Goal: Task Accomplishment & Management: Manage account settings

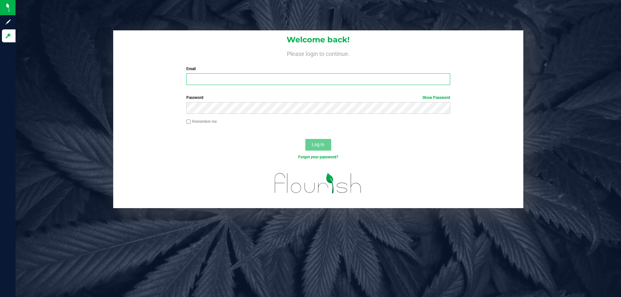
click at [220, 81] on input "Email" at bounding box center [317, 79] width 263 height 12
type input "[EMAIL_ADDRESS][DOMAIN_NAME]"
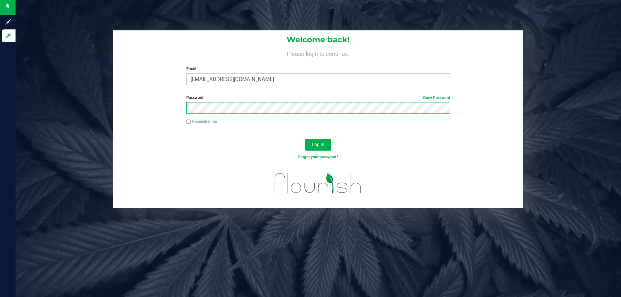
click at [305, 139] on button "Log In" at bounding box center [318, 145] width 26 height 12
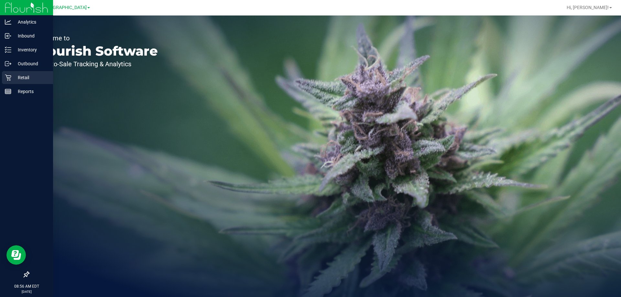
click at [1, 79] on link "Retail" at bounding box center [26, 78] width 53 height 14
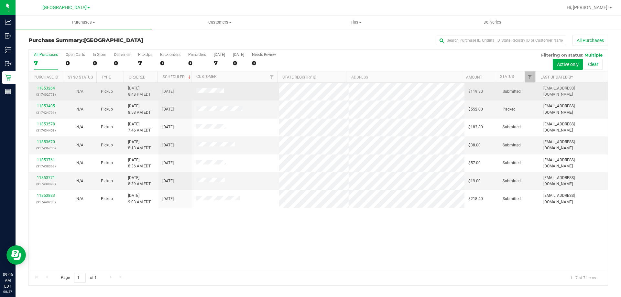
click at [46, 93] on p "(317402773)" at bounding box center [46, 94] width 26 height 6
click at [49, 88] on link "11853264" at bounding box center [46, 88] width 18 height 5
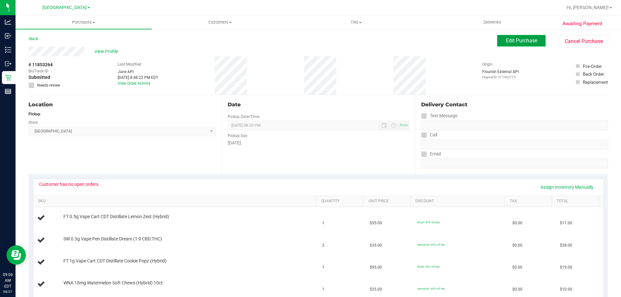
click at [529, 43] on span "Edit Purchase" at bounding box center [521, 41] width 31 height 6
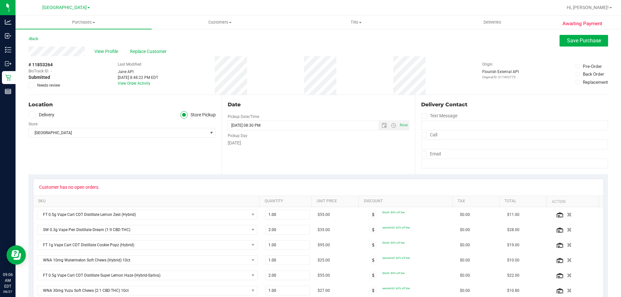
click at [35, 86] on label "Needs review" at bounding box center [44, 85] width 32 height 6
click at [0, 0] on input "Needs review" at bounding box center [0, 0] width 0 height 0
click at [573, 42] on span "Save Purchase" at bounding box center [584, 41] width 34 height 6
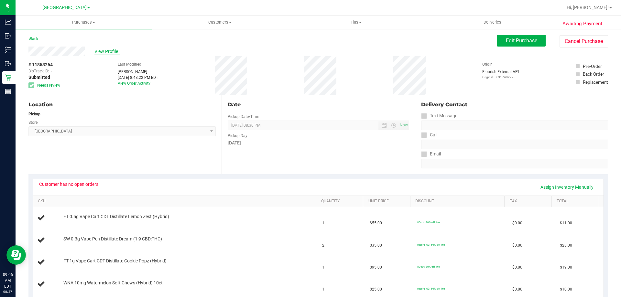
click at [111, 54] on span "View Profile" at bounding box center [107, 51] width 26 height 7
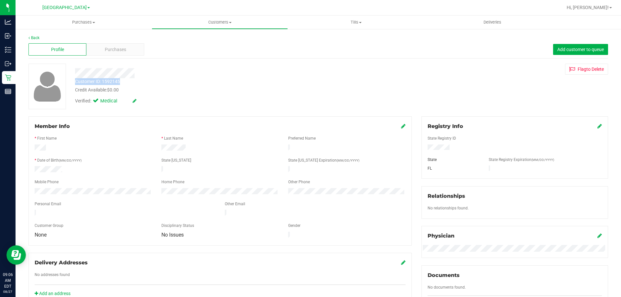
drag, startPoint x: 116, startPoint y: 82, endPoint x: 74, endPoint y: 83, distance: 41.4
click at [74, 83] on div "Customer ID: 1592145 Credit Available: $0.00" at bounding box center [217, 85] width 295 height 15
copy div "Customer ID: 1592145"
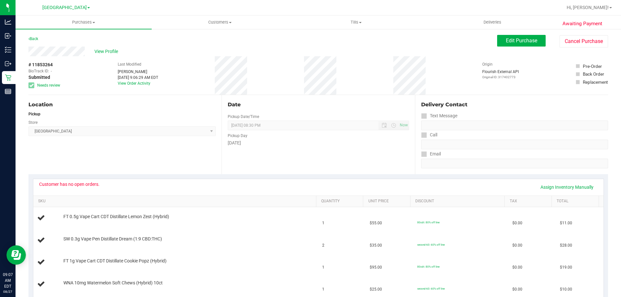
drag, startPoint x: 55, startPoint y: 65, endPoint x: 23, endPoint y: 66, distance: 31.4
copy div "# 11853264"
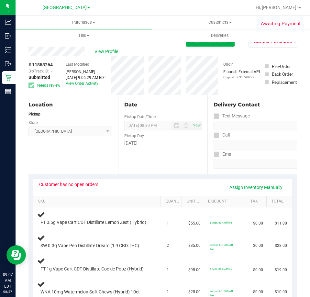
click at [171, 161] on div "Date Pickup Date/Time 08/27/2025 Now 08/27/2025 08:30 PM Now Pickup Day Wednesd…" at bounding box center [163, 134] width 90 height 79
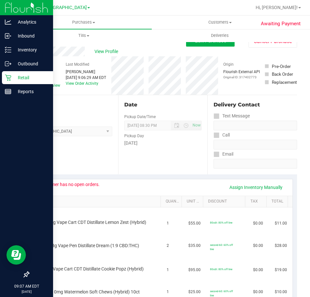
click at [11, 75] on icon at bounding box center [8, 77] width 6 height 6
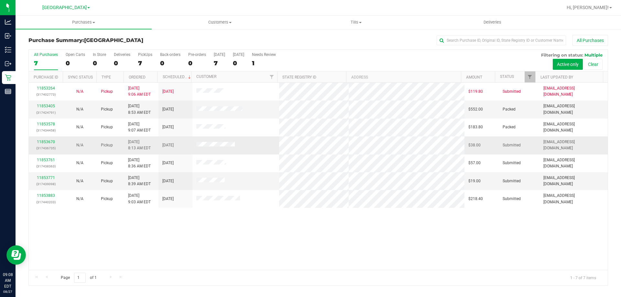
click at [53, 139] on div "11853670 (317436735)" at bounding box center [46, 145] width 26 height 12
click at [48, 144] on link "11853670" at bounding box center [46, 142] width 18 height 5
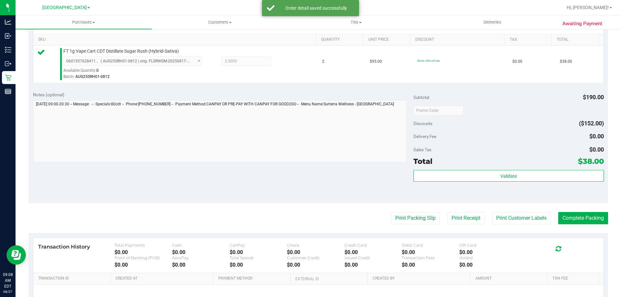
scroll to position [194, 0]
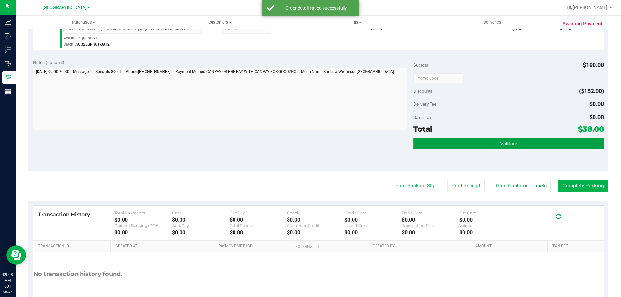
click at [474, 146] on button "Validate" at bounding box center [508, 144] width 190 height 12
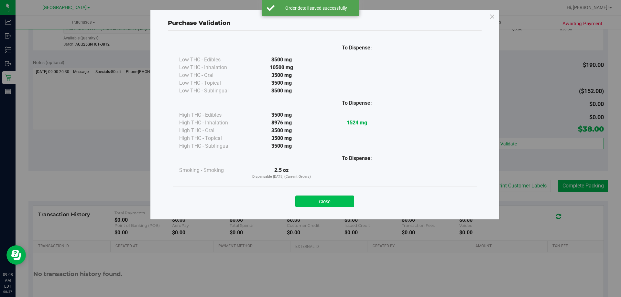
click at [328, 199] on button "Close" at bounding box center [324, 202] width 59 height 12
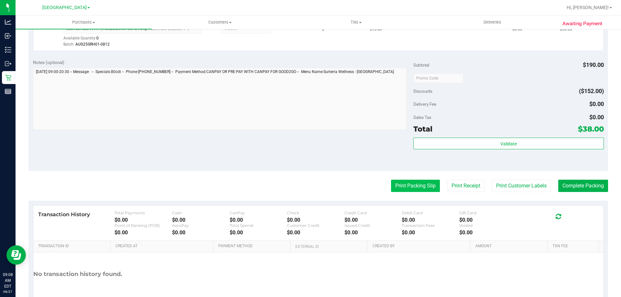
click at [405, 182] on button "Print Packing Slip" at bounding box center [415, 186] width 49 height 12
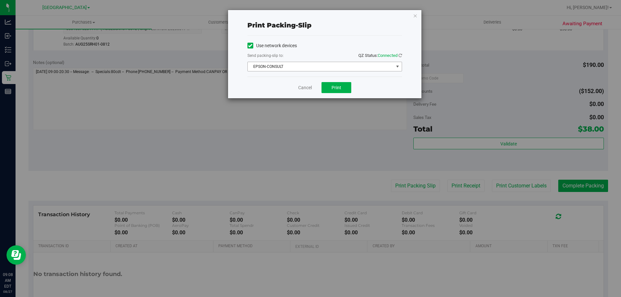
click at [336, 68] on span "EPSON-CONSULT" at bounding box center [321, 66] width 146 height 9
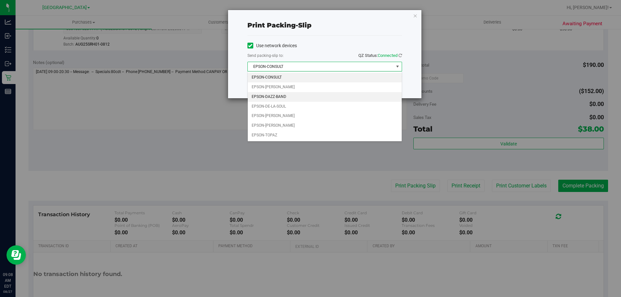
click at [319, 95] on li "EPSON-DAZZ-BAND" at bounding box center [325, 97] width 154 height 10
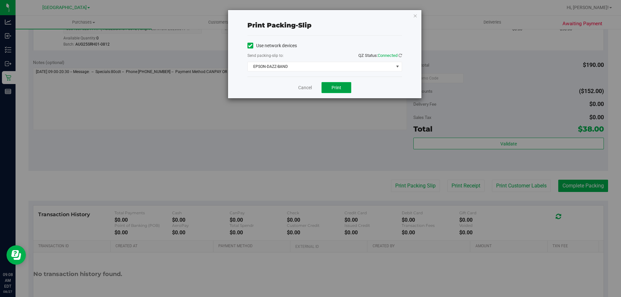
click at [334, 88] on span "Print" at bounding box center [336, 87] width 10 height 5
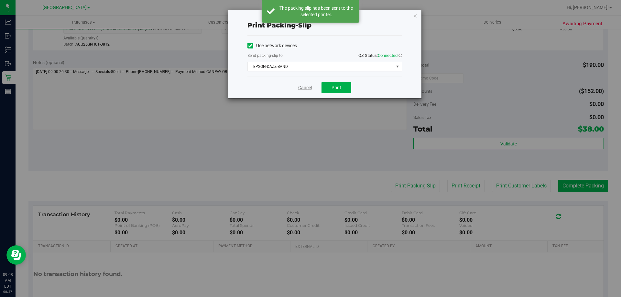
click at [303, 88] on link "Cancel" at bounding box center [305, 87] width 14 height 7
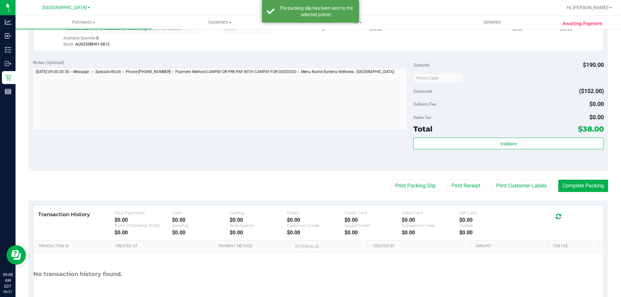
click at [501, 154] on div "Validate" at bounding box center [508, 152] width 190 height 29
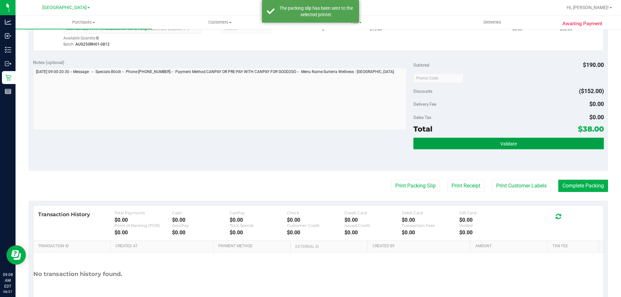
click at [500, 144] on span "Validate" at bounding box center [508, 143] width 16 height 5
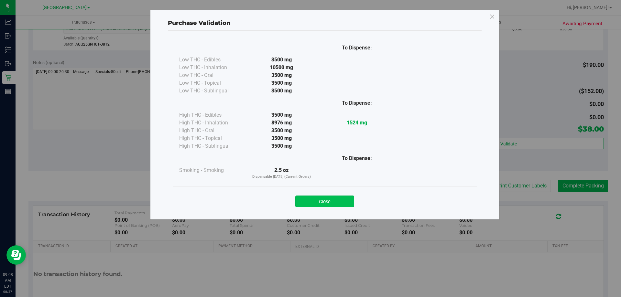
click at [340, 197] on button "Close" at bounding box center [324, 202] width 59 height 12
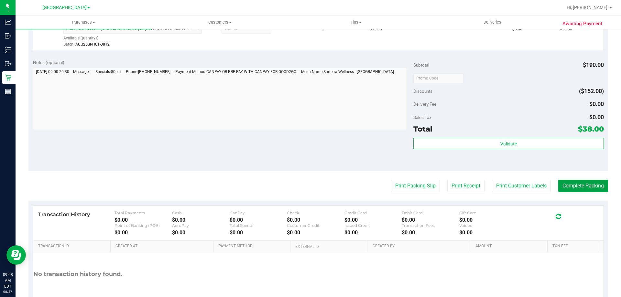
click at [570, 183] on button "Complete Packing" at bounding box center [583, 186] width 50 height 12
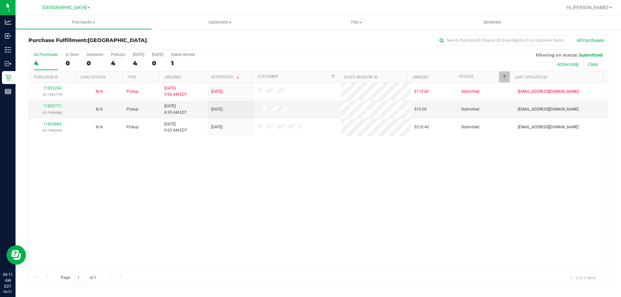
click at [404, 158] on div "11853264 (317402773) N/A Pickup 8/27/2025 9:06 AM EDT 8/27/2025 $119.80 Submitt…" at bounding box center [318, 176] width 579 height 187
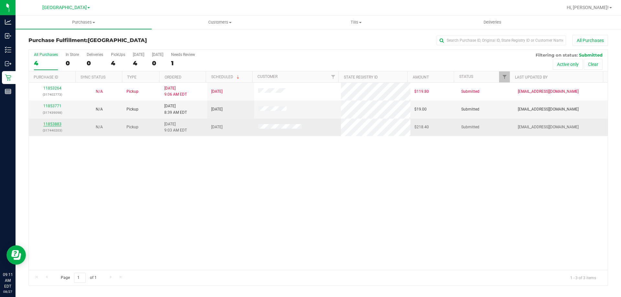
click at [49, 124] on link "11853883" at bounding box center [52, 124] width 18 height 5
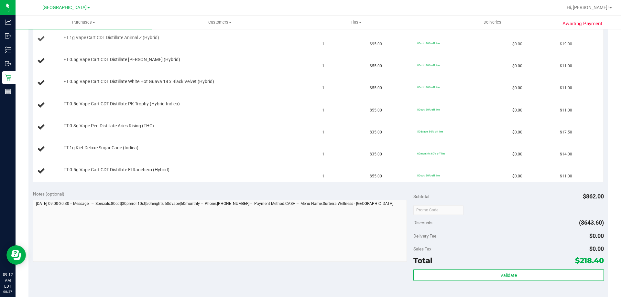
scroll to position [485, 0]
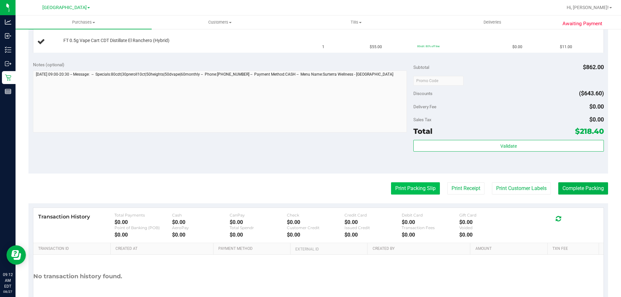
click at [412, 185] on button "Print Packing Slip" at bounding box center [415, 188] width 49 height 12
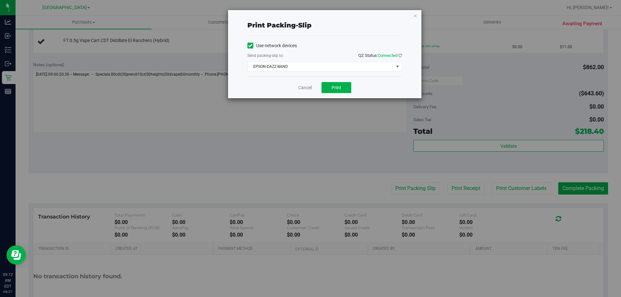
drag, startPoint x: 417, startPoint y: 13, endPoint x: 422, endPoint y: 17, distance: 6.3
click at [417, 12] on div "Print packing-slip Use network devices Send packing-slip to: QZ Status: Connect…" at bounding box center [324, 54] width 193 height 88
click at [327, 85] on button "Print" at bounding box center [336, 87] width 30 height 11
click at [305, 90] on link "Cancel" at bounding box center [305, 87] width 14 height 7
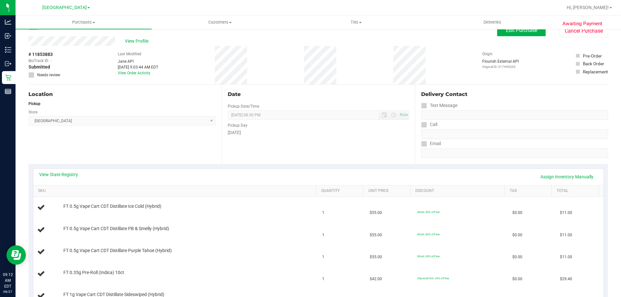
scroll to position [0, 0]
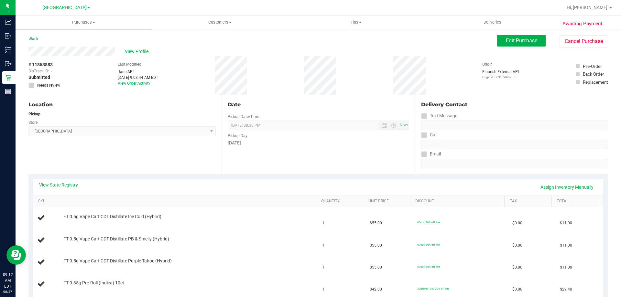
click at [73, 182] on link "View State Registry" at bounding box center [58, 185] width 39 height 6
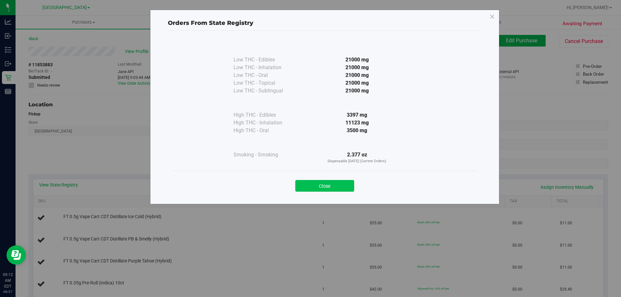
click at [331, 182] on button "Close" at bounding box center [324, 186] width 59 height 12
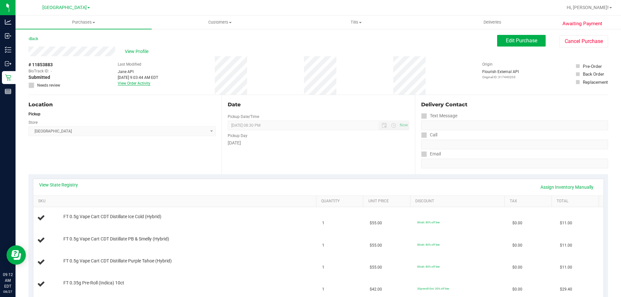
click at [133, 85] on link "View Order Activity" at bounding box center [134, 83] width 33 height 5
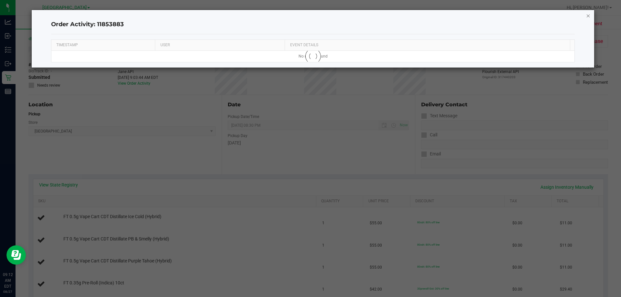
click at [587, 16] on icon "button" at bounding box center [588, 16] width 5 height 8
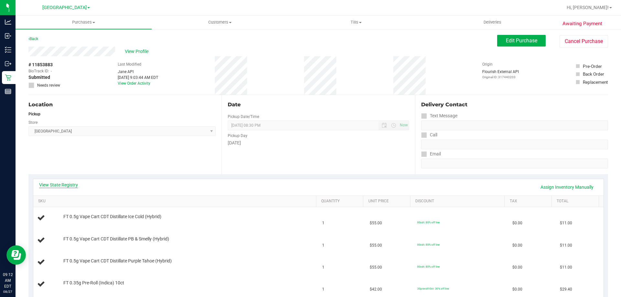
click at [66, 188] on link "View State Registry" at bounding box center [58, 185] width 39 height 6
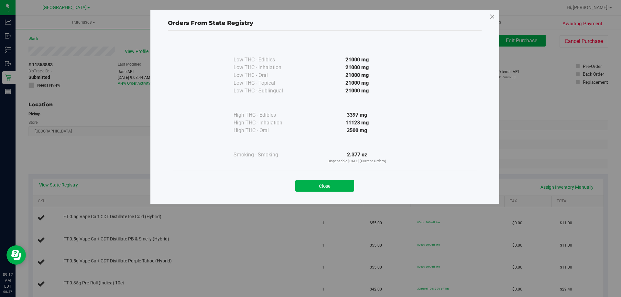
click at [490, 18] on icon at bounding box center [492, 17] width 6 height 10
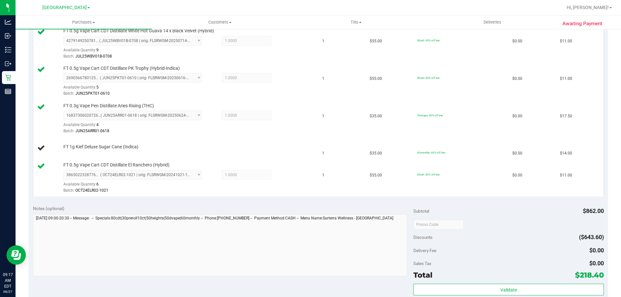
scroll to position [647, 0]
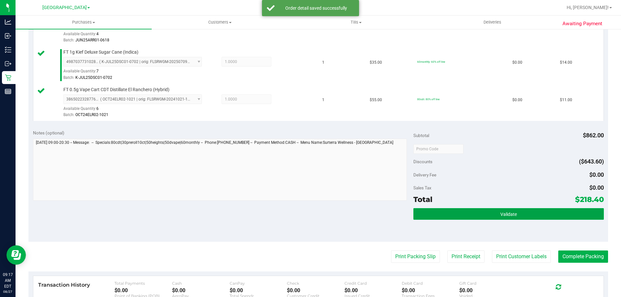
click at [472, 210] on button "Validate" at bounding box center [508, 214] width 190 height 12
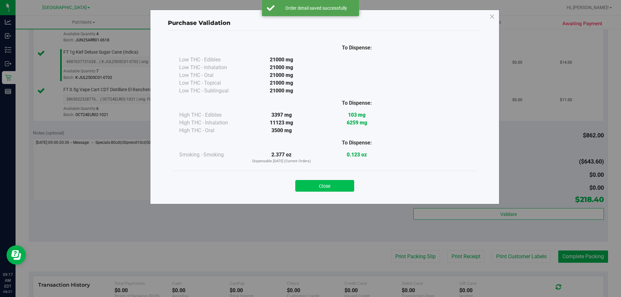
click at [332, 190] on button "Close" at bounding box center [324, 186] width 59 height 12
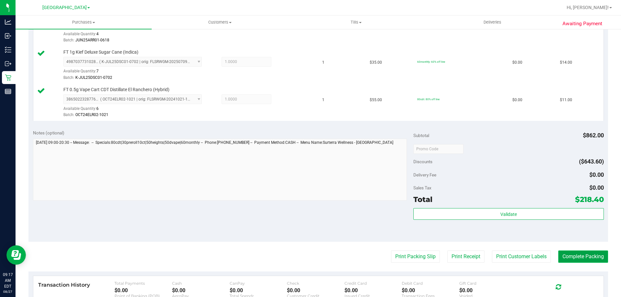
click at [558, 254] on button "Complete Packing" at bounding box center [583, 257] width 50 height 12
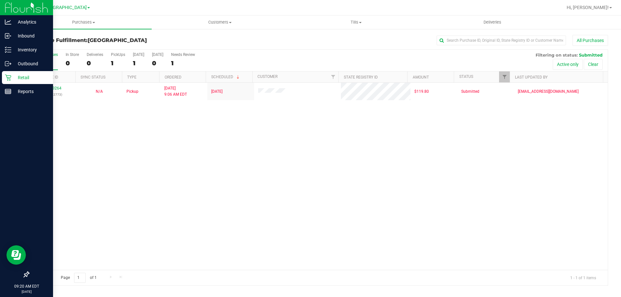
click at [5, 77] on icon at bounding box center [8, 77] width 6 height 6
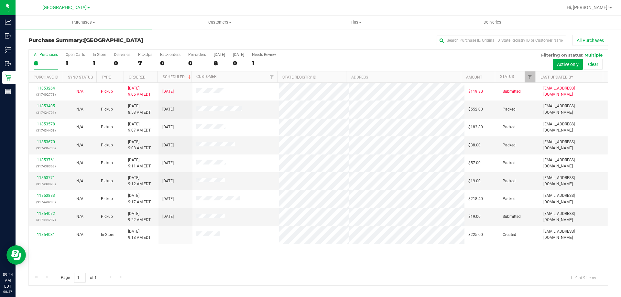
click at [202, 5] on div at bounding box center [339, 7] width 446 height 13
click at [47, 124] on link "11853578" at bounding box center [46, 124] width 18 height 5
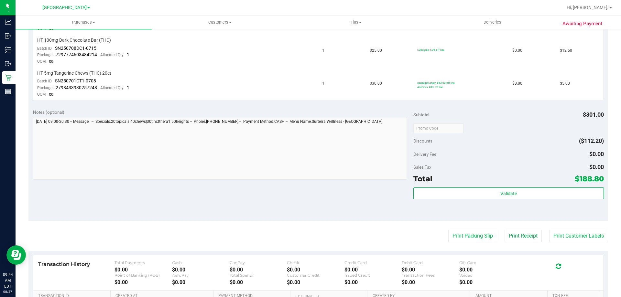
scroll to position [346, 0]
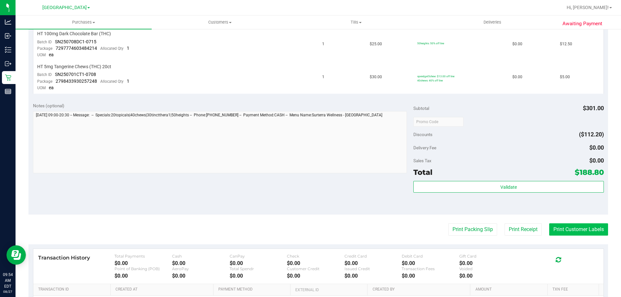
click at [558, 229] on button "Print Customer Labels" at bounding box center [578, 229] width 59 height 12
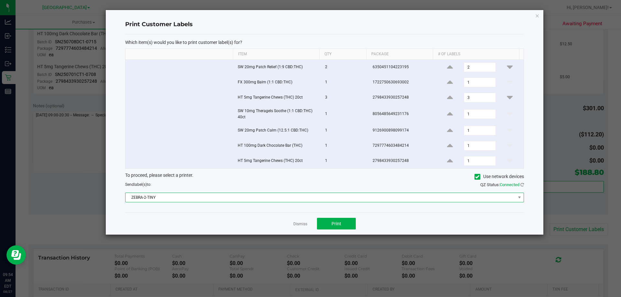
click at [220, 195] on span "ZEBRA-2-TINY" at bounding box center [320, 197] width 390 height 9
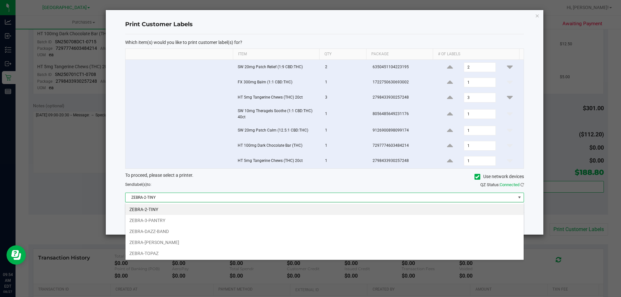
scroll to position [10, 398]
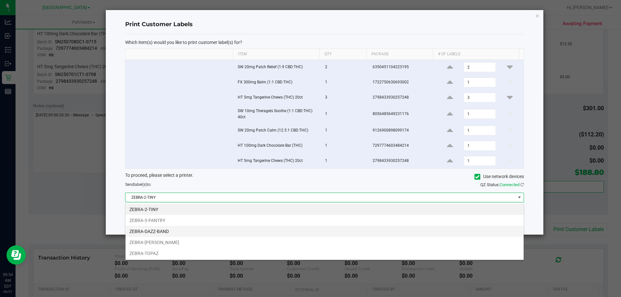
click at [199, 230] on li "ZEBRA-DAZZ-BAND" at bounding box center [324, 231] width 398 height 11
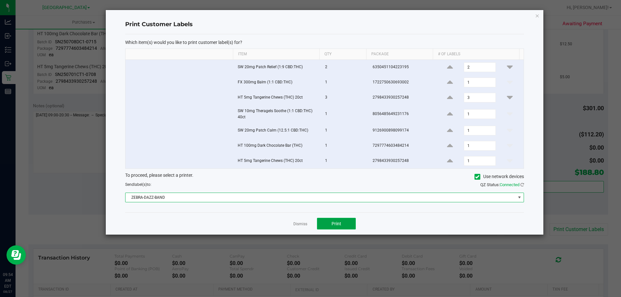
click at [347, 224] on button "Print" at bounding box center [336, 224] width 39 height 12
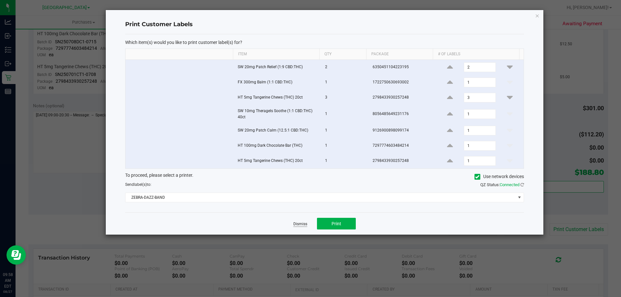
click at [302, 223] on link "Dismiss" at bounding box center [300, 223] width 14 height 5
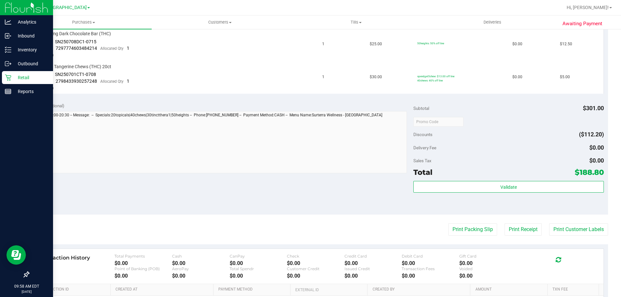
click at [3, 79] on div "Retail" at bounding box center [27, 77] width 51 height 13
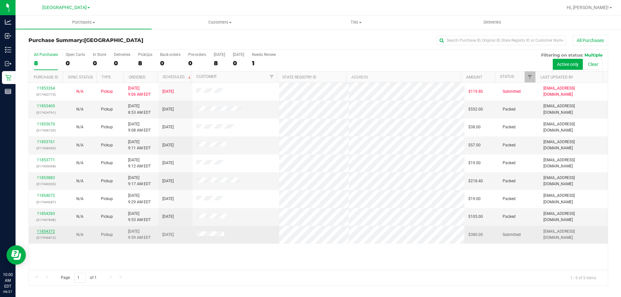
click at [49, 231] on link "11854372" at bounding box center [46, 231] width 18 height 5
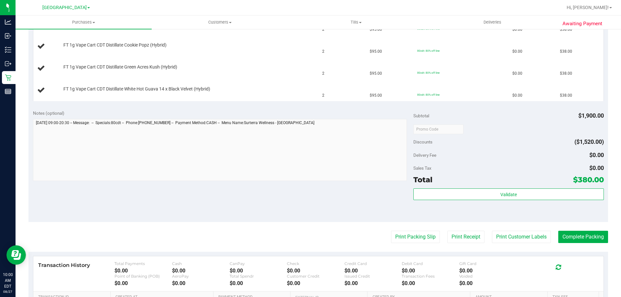
scroll to position [356, 0]
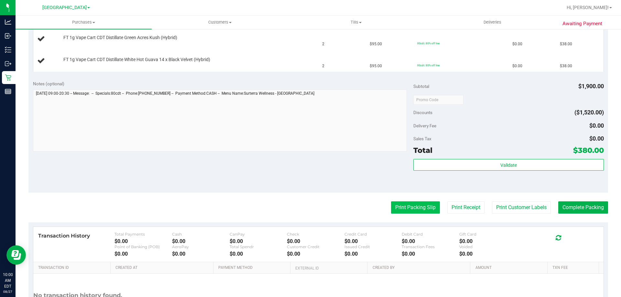
click at [401, 204] on button "Print Packing Slip" at bounding box center [415, 207] width 49 height 12
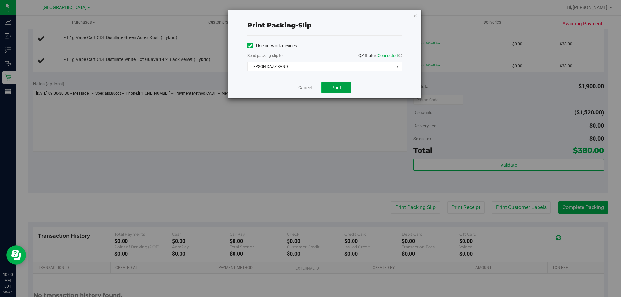
click at [332, 84] on button "Print" at bounding box center [336, 87] width 30 height 11
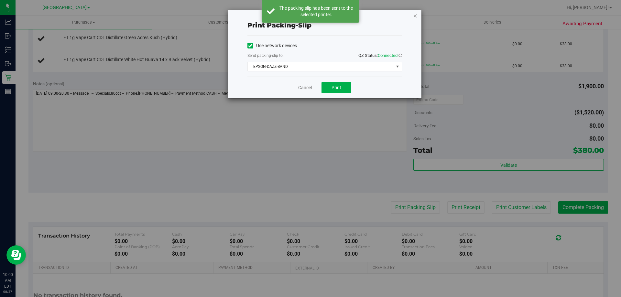
click at [414, 18] on icon "button" at bounding box center [415, 16] width 5 height 8
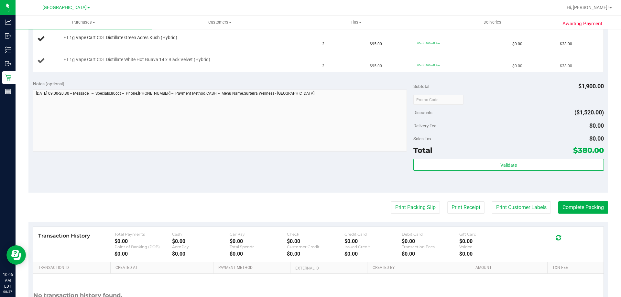
click at [391, 201] on button "Print Packing Slip" at bounding box center [415, 207] width 49 height 12
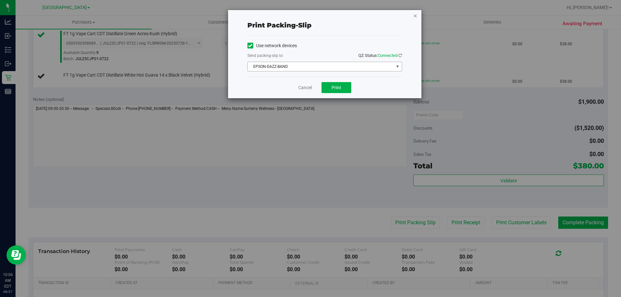
click at [414, 19] on icon "button" at bounding box center [415, 16] width 5 height 8
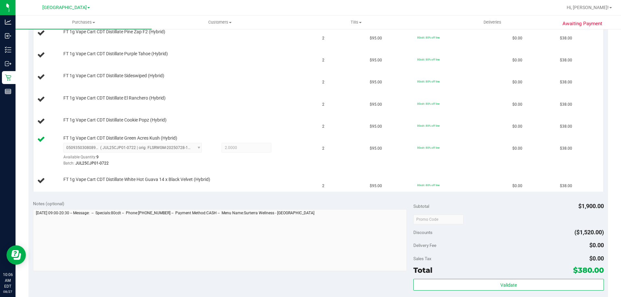
scroll to position [250, 0]
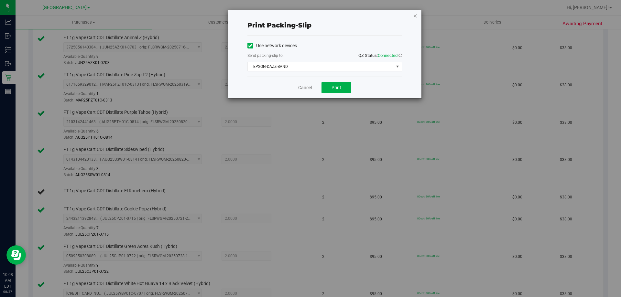
click at [415, 16] on icon "button" at bounding box center [415, 16] width 5 height 8
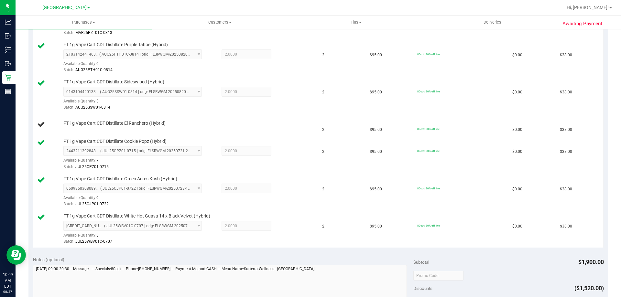
scroll to position [326, 0]
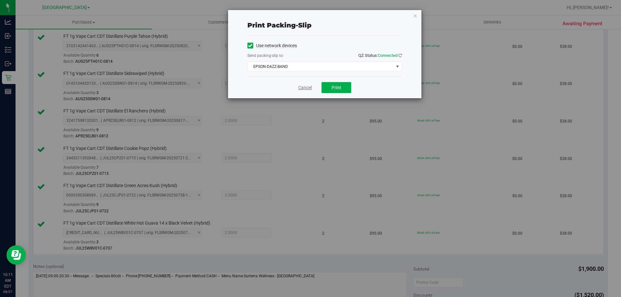
click at [298, 86] on link "Cancel" at bounding box center [305, 87] width 14 height 7
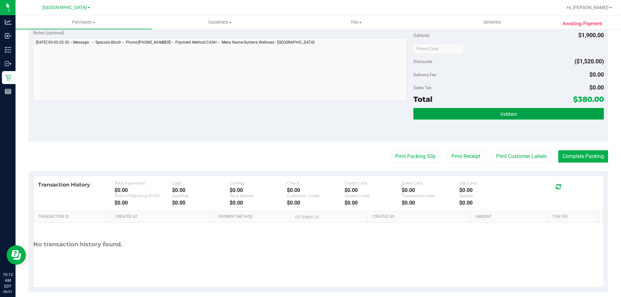
click at [499, 117] on button "Validate" at bounding box center [508, 114] width 190 height 12
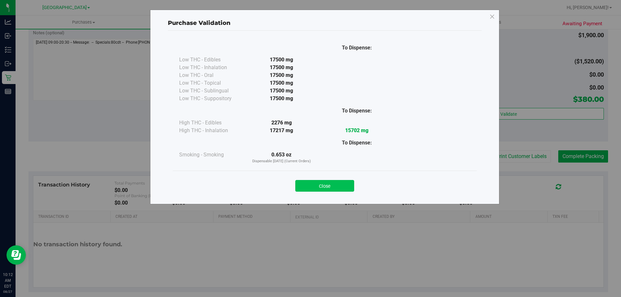
click at [344, 182] on button "Close" at bounding box center [324, 186] width 59 height 12
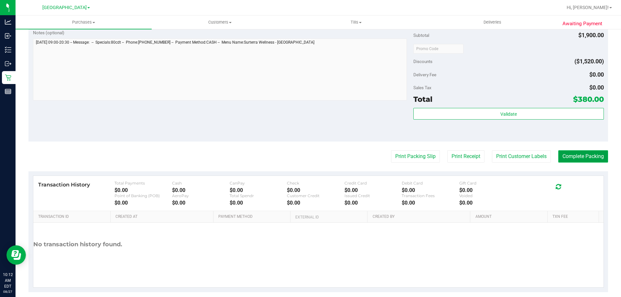
click at [578, 156] on button "Complete Packing" at bounding box center [583, 156] width 50 height 12
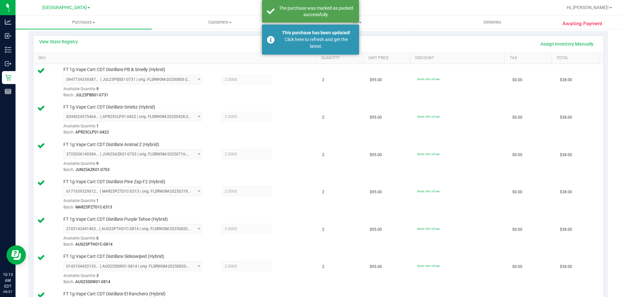
scroll to position [84, 0]
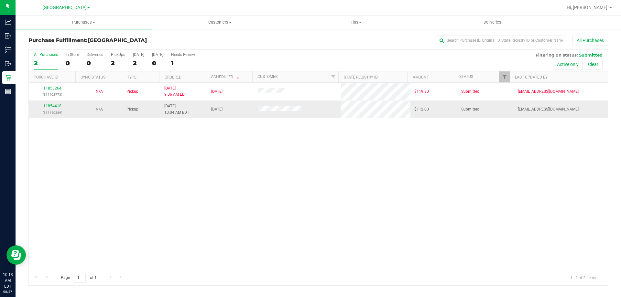
click at [56, 104] on link "11854418" at bounding box center [52, 106] width 18 height 5
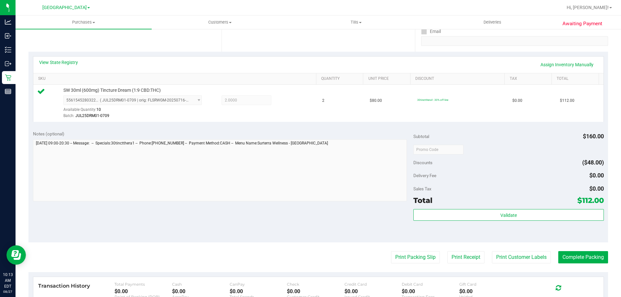
scroll to position [129, 0]
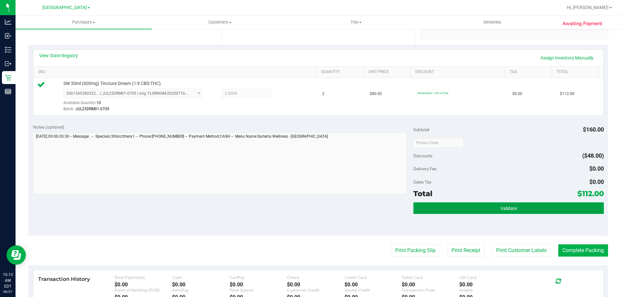
click at [430, 204] on button "Validate" at bounding box center [508, 208] width 190 height 12
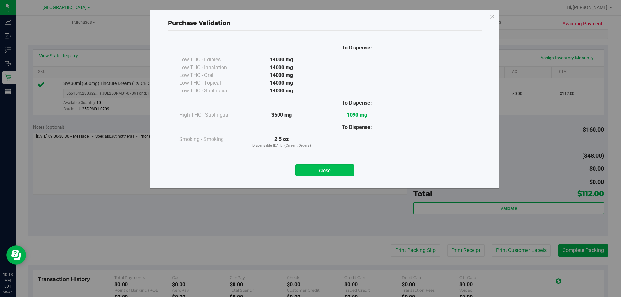
click at [347, 174] on button "Close" at bounding box center [324, 171] width 59 height 12
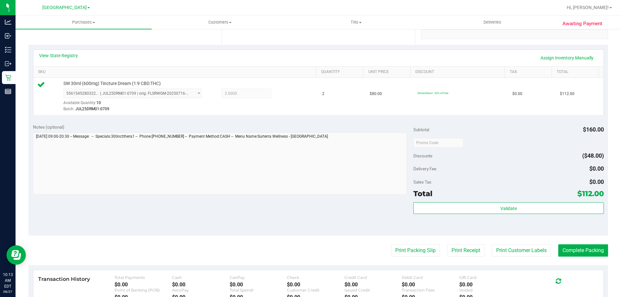
click at [341, 198] on div "Notes (optional) Subtotal $160.00 Discounts ($48.00) Delivery Fee $0.00 Sales T…" at bounding box center [317, 177] width 579 height 116
click at [391, 247] on button "Print Packing Slip" at bounding box center [415, 250] width 49 height 12
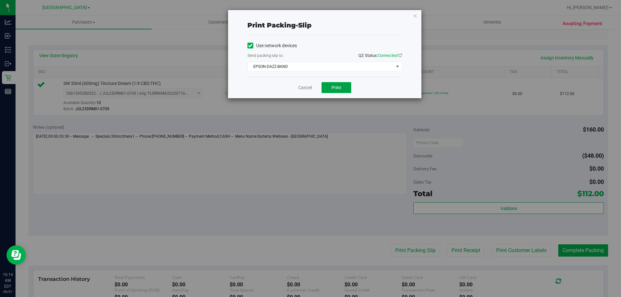
click at [343, 91] on button "Print" at bounding box center [336, 87] width 30 height 11
click at [302, 91] on link "Cancel" at bounding box center [305, 87] width 14 height 7
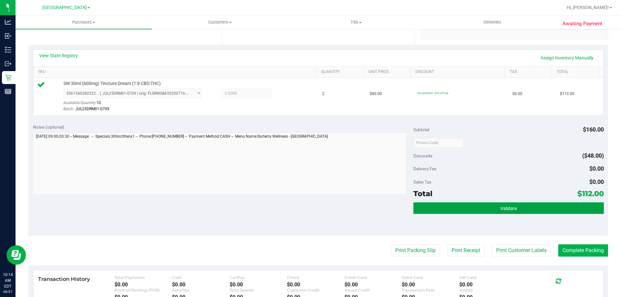
click at [441, 205] on button "Validate" at bounding box center [508, 208] width 190 height 12
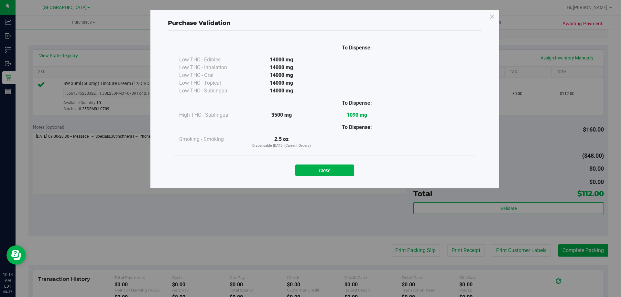
click at [343, 177] on div "Close" at bounding box center [325, 168] width 304 height 26
click at [347, 173] on button "Close" at bounding box center [324, 171] width 59 height 12
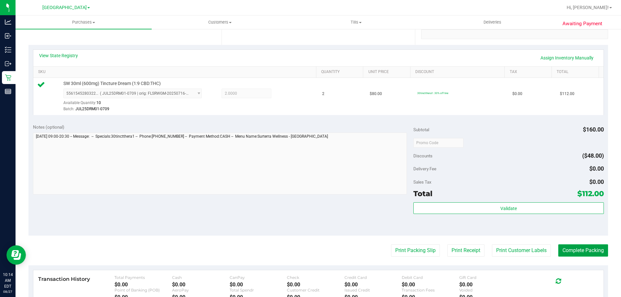
drag, startPoint x: 563, startPoint y: 250, endPoint x: 443, endPoint y: 267, distance: 121.5
click at [563, 249] on button "Complete Packing" at bounding box center [583, 250] width 50 height 12
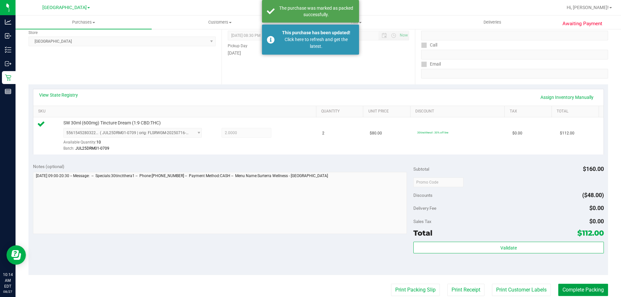
scroll to position [0, 0]
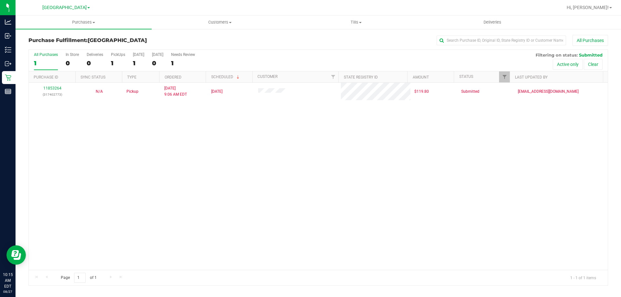
click at [295, 173] on div "11853264 (317402773) N/A Pickup 8/27/2025 9:06 AM EDT 8/27/2025 $119.80 Submitt…" at bounding box center [318, 176] width 579 height 187
click at [195, 178] on div "11853264 (317402773) N/A Pickup 8/27/2025 9:06 AM EDT 8/27/2025 $119.80 Submitt…" at bounding box center [318, 176] width 579 height 187
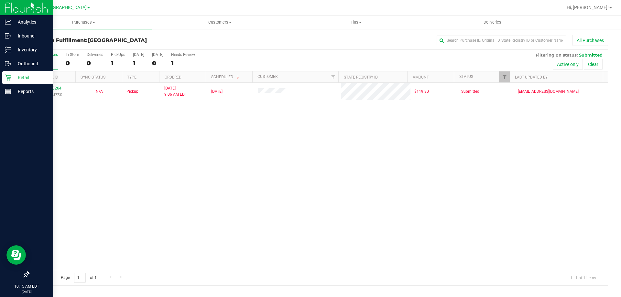
click at [0, 74] on link "Retail" at bounding box center [26, 78] width 53 height 14
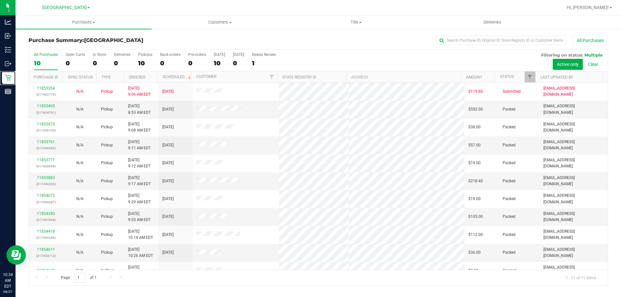
scroll to position [9, 0]
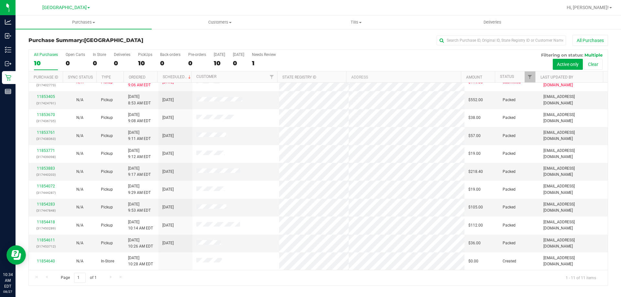
click at [314, 36] on div "All Purchases" at bounding box center [414, 40] width 386 height 11
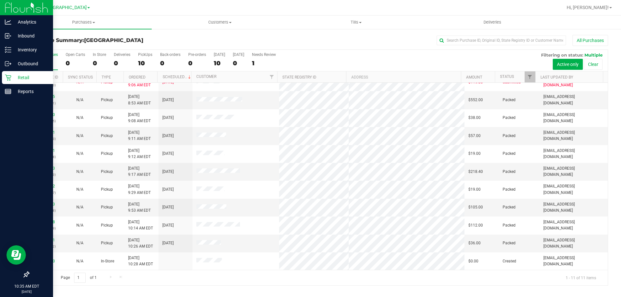
click at [21, 76] on p "Retail" at bounding box center [30, 78] width 39 height 8
click at [24, 27] on div "Analytics" at bounding box center [27, 22] width 51 height 13
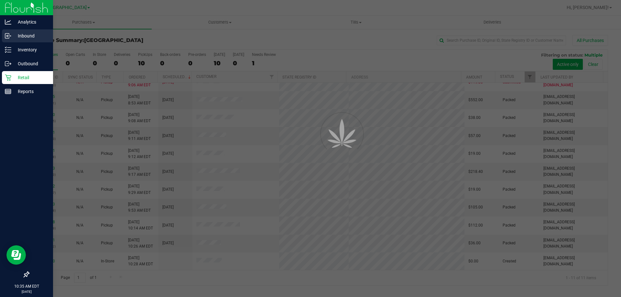
click at [21, 34] on p "Inbound" at bounding box center [30, 36] width 39 height 8
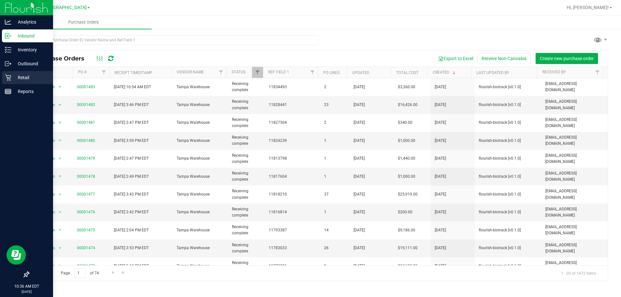
click at [4, 79] on div "Retail" at bounding box center [27, 77] width 51 height 13
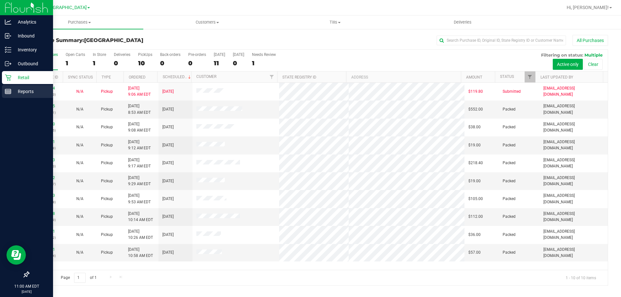
click at [20, 92] on p "Reports" at bounding box center [30, 92] width 39 height 8
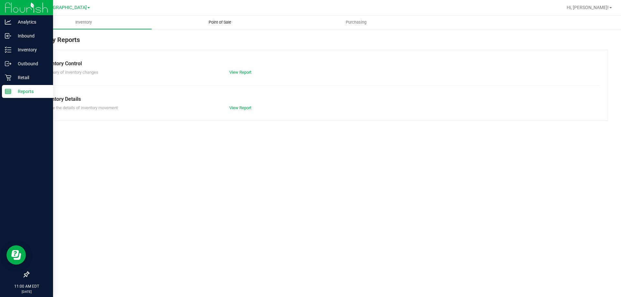
click at [222, 25] on uib-tab-heading "Point of Sale" at bounding box center [219, 22] width 135 height 13
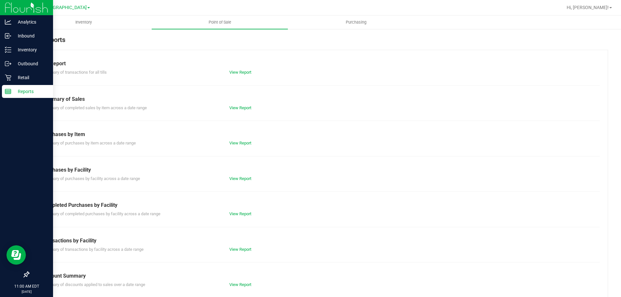
click at [24, 193] on div "POS Reports Till Report Summary of transactions for all tills View Report Summa…" at bounding box center [318, 183] width 605 height 311
click at [9, 78] on icon at bounding box center [8, 77] width 6 height 6
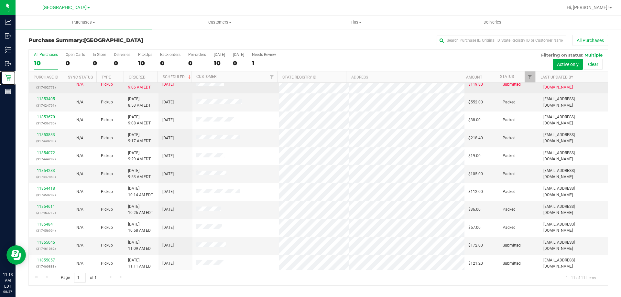
scroll to position [9, 0]
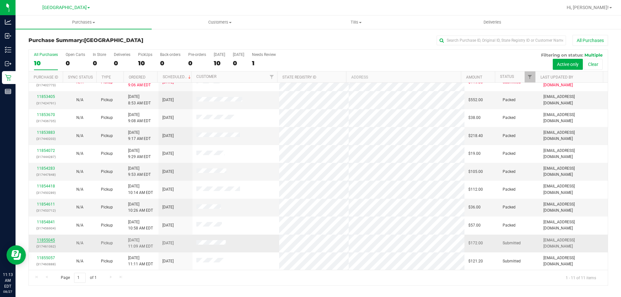
click at [50, 241] on link "11855045" at bounding box center [46, 240] width 18 height 5
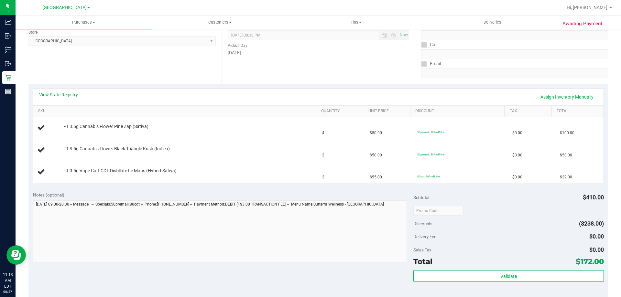
scroll to position [194, 0]
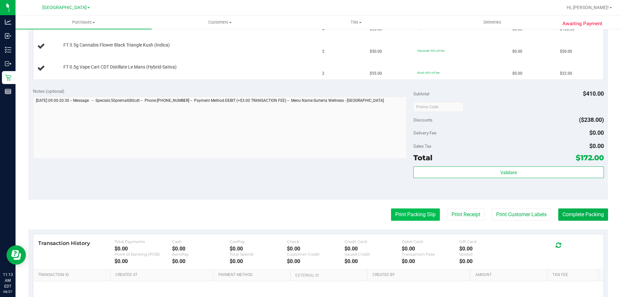
click at [396, 212] on button "Print Packing Slip" at bounding box center [415, 215] width 49 height 12
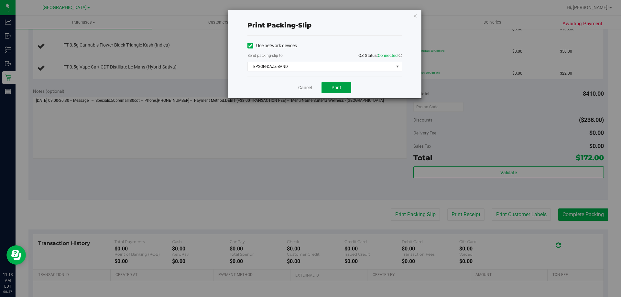
click at [329, 89] on button "Print" at bounding box center [336, 87] width 30 height 11
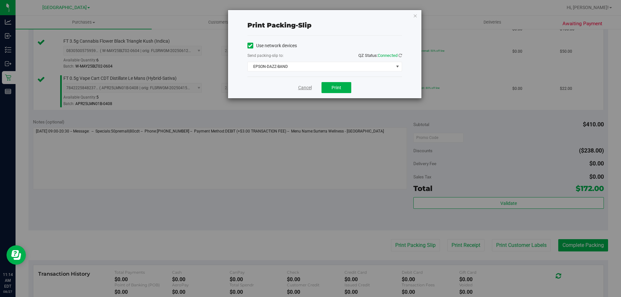
click at [306, 90] on link "Cancel" at bounding box center [305, 87] width 14 height 7
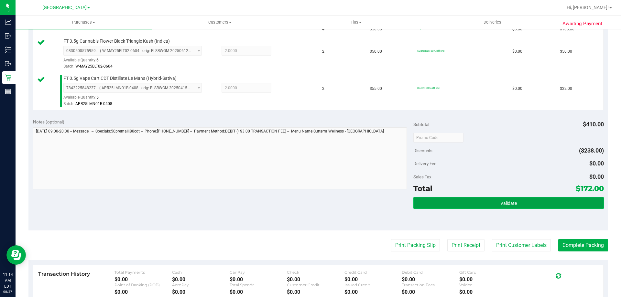
click at [429, 199] on button "Validate" at bounding box center [508, 203] width 190 height 12
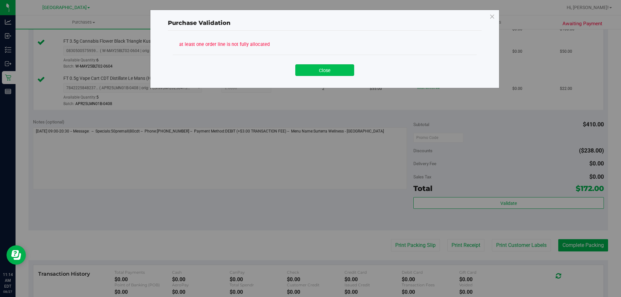
click at [336, 70] on button "Close" at bounding box center [324, 70] width 59 height 12
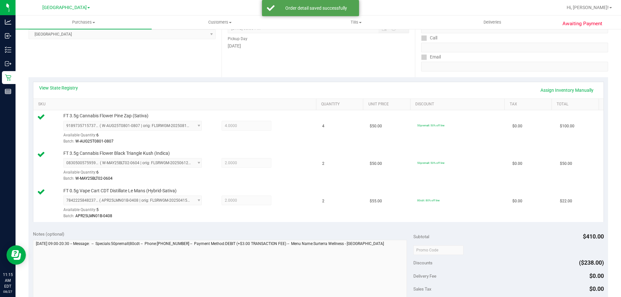
scroll to position [162, 0]
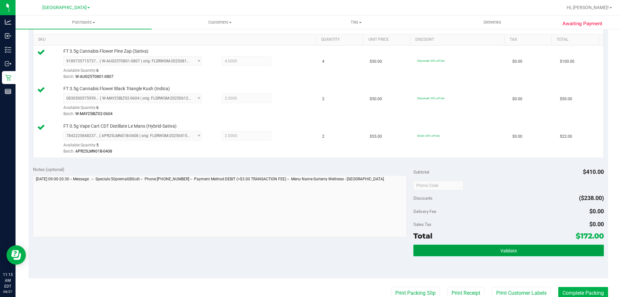
click at [501, 250] on span "Validate" at bounding box center [508, 250] width 16 height 5
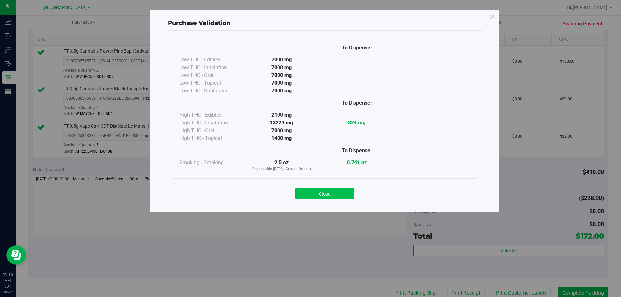
click at [341, 194] on button "Close" at bounding box center [324, 194] width 59 height 12
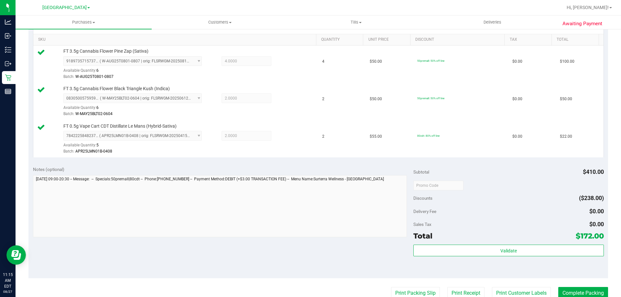
scroll to position [226, 0]
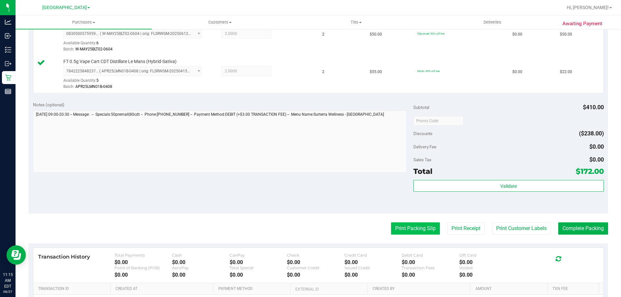
click at [403, 231] on button "Print Packing Slip" at bounding box center [415, 228] width 49 height 12
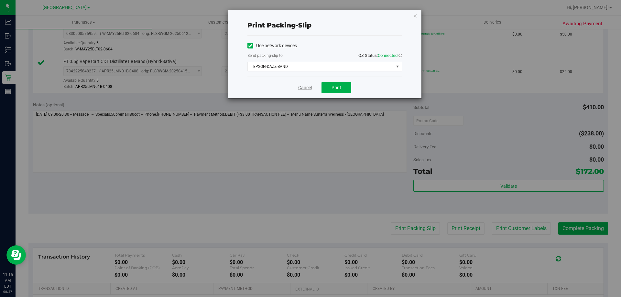
click at [299, 91] on div "Cancel Print" at bounding box center [324, 88] width 155 height 22
click at [304, 90] on link "Cancel" at bounding box center [305, 87] width 14 height 7
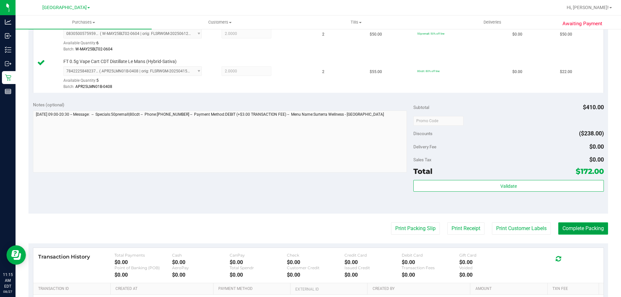
click at [571, 228] on button "Complete Packing" at bounding box center [583, 228] width 50 height 12
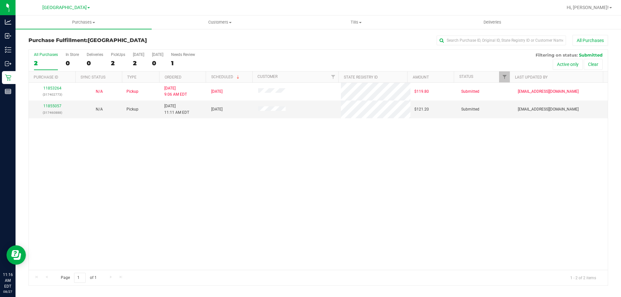
click at [326, 233] on div "11853264 (317402773) N/A Pickup 8/27/2025 9:06 AM EDT 8/27/2025 $119.80 Submitt…" at bounding box center [318, 176] width 579 height 187
click at [59, 106] on link "11855057" at bounding box center [52, 106] width 18 height 5
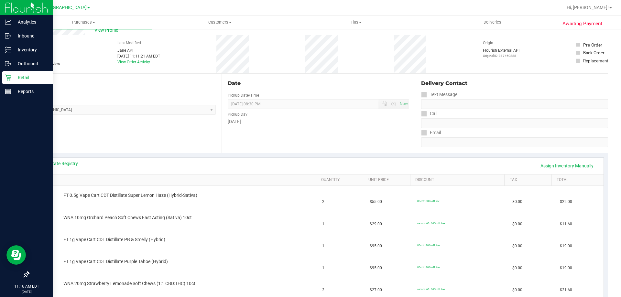
scroll to position [32, 0]
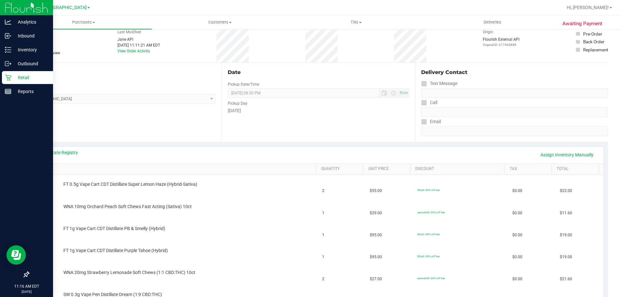
click at [5, 77] on div "Retail" at bounding box center [27, 77] width 51 height 13
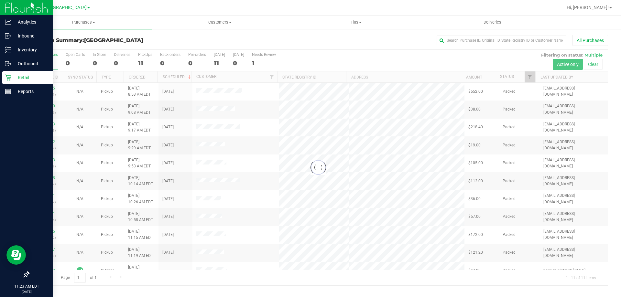
click at [5, 72] on div "Retail" at bounding box center [27, 77] width 51 height 13
click at [22, 91] on p "Reports" at bounding box center [30, 92] width 39 height 8
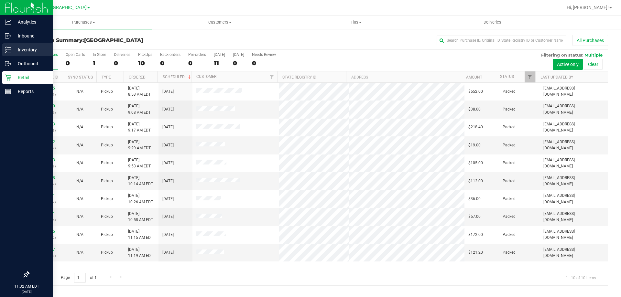
click at [13, 53] on p "Inventory" at bounding box center [30, 50] width 39 height 8
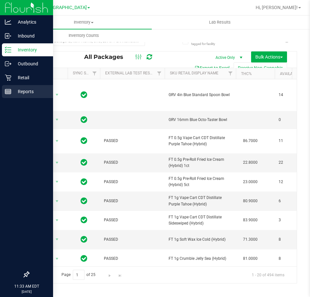
click at [27, 93] on p "Reports" at bounding box center [30, 92] width 39 height 8
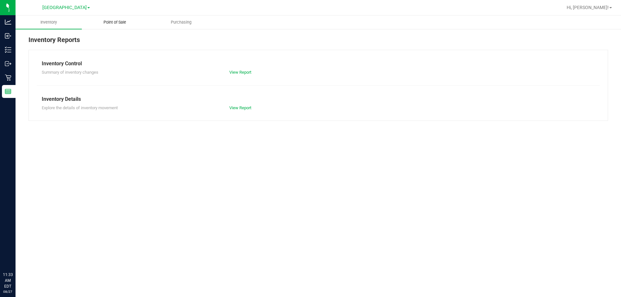
click at [125, 24] on span "Point of Sale" at bounding box center [115, 22] width 40 height 6
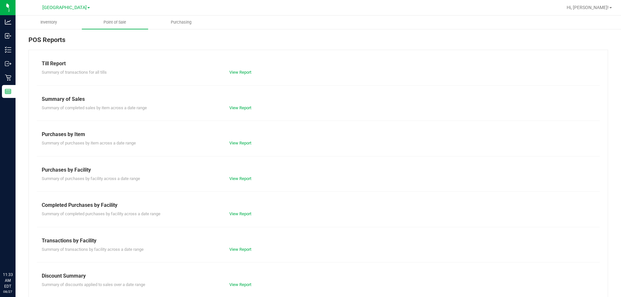
click at [244, 217] on div "View Report" at bounding box center [271, 214] width 94 height 6
click at [244, 212] on link "View Report" at bounding box center [240, 213] width 22 height 5
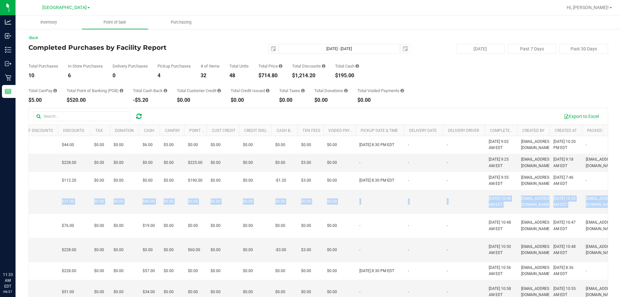
scroll to position [0, 356]
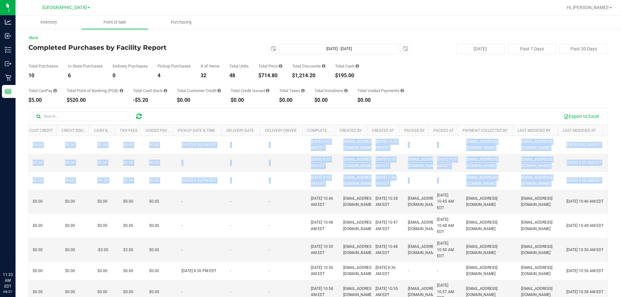
drag, startPoint x: 182, startPoint y: 219, endPoint x: 620, endPoint y: 201, distance: 439.1
click at [620, 201] on div "Inventory Point of Sale Purchasing Back Completed Purchases by Facility Report …" at bounding box center [318, 157] width 605 height 282
click at [549, 197] on td "[EMAIL_ADDRESS][DOMAIN_NAME]" at bounding box center [539, 202] width 45 height 24
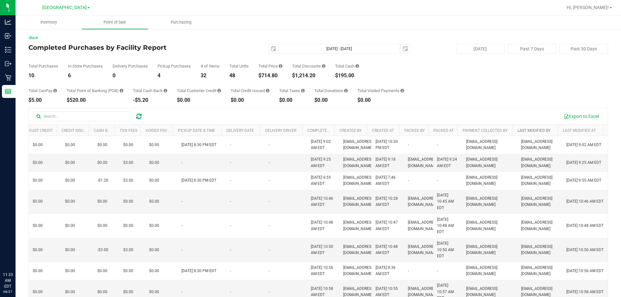
click at [528, 128] on link "Last Modified By" at bounding box center [533, 130] width 33 height 5
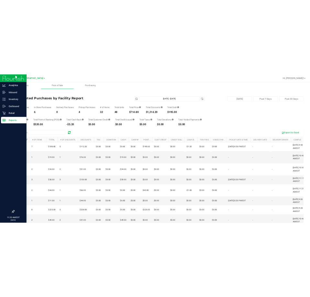
scroll to position [0, 0]
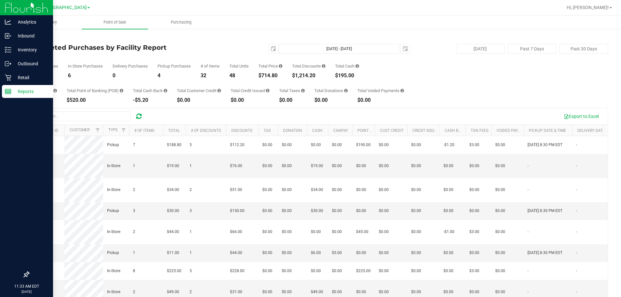
drag, startPoint x: 452, startPoint y: 230, endPoint x: 0, endPoint y: 183, distance: 454.4
click at [0, 183] on div "Analytics Inbound Inventory Outbound Retail Reports 11:33 AM EDT 08/27/2025 08/…" at bounding box center [310, 148] width 621 height 297
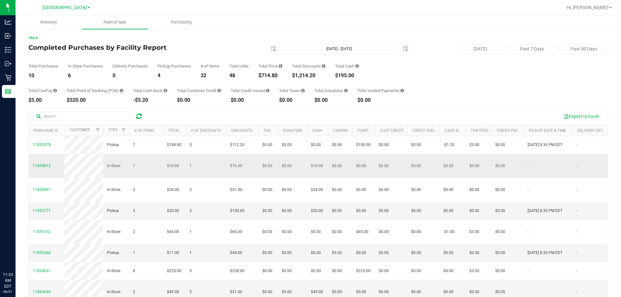
click at [154, 166] on td "1" at bounding box center [146, 166] width 34 height 24
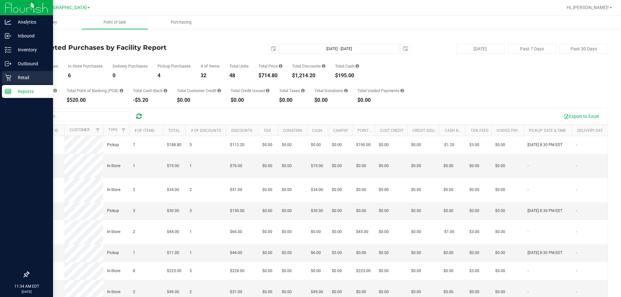
click at [9, 75] on icon at bounding box center [8, 77] width 6 height 6
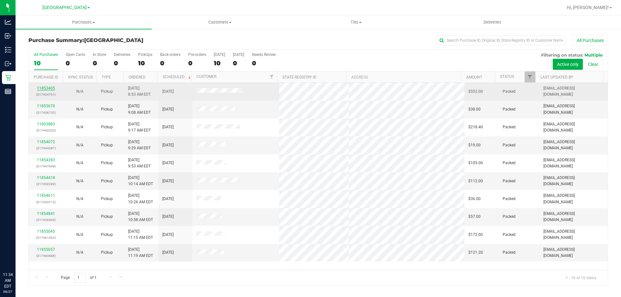
click at [47, 88] on link "11853405" at bounding box center [46, 88] width 18 height 5
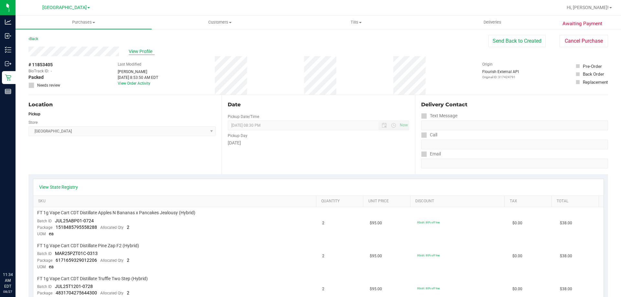
click at [130, 52] on span "View Profile" at bounding box center [142, 51] width 26 height 7
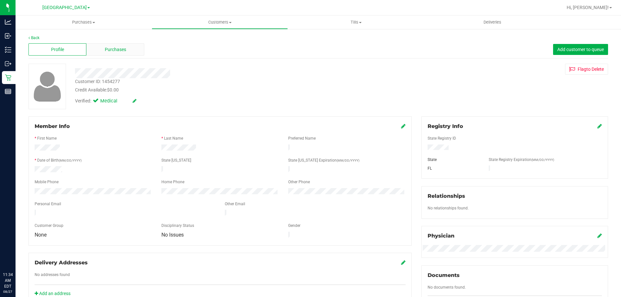
click at [104, 53] on div "Purchases" at bounding box center [115, 49] width 58 height 12
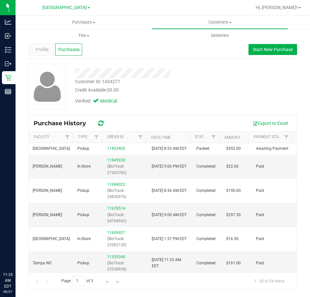
click at [118, 73] on div at bounding box center [139, 73] width 139 height 10
click at [117, 83] on div "Customer ID: 1454277" at bounding box center [97, 81] width 45 height 7
click at [35, 46] on div "Profile" at bounding box center [41, 49] width 27 height 12
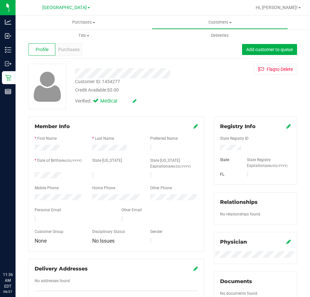
drag, startPoint x: 66, startPoint y: 172, endPoint x: 33, endPoint y: 175, distance: 33.1
click at [33, 175] on div at bounding box center [59, 176] width 58 height 8
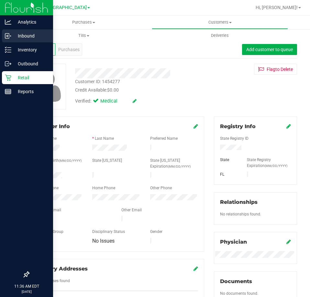
click at [9, 35] on icon at bounding box center [8, 36] width 6 height 6
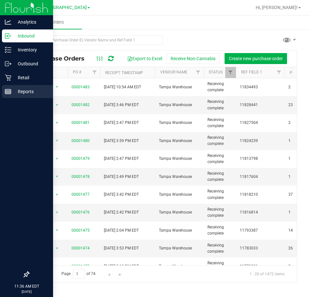
click at [3, 90] on div "Reports" at bounding box center [27, 91] width 51 height 13
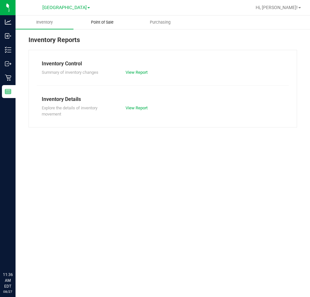
click at [106, 19] on uib-tab-heading "Point of Sale" at bounding box center [102, 22] width 57 height 13
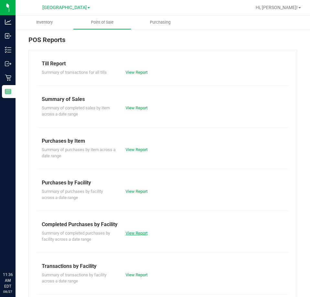
click at [138, 232] on link "View Report" at bounding box center [136, 233] width 22 height 5
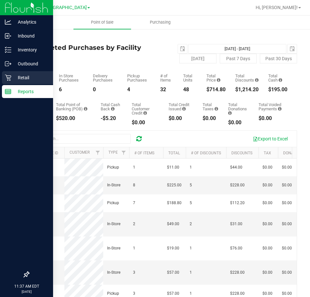
click at [4, 81] on div "Retail" at bounding box center [27, 77] width 51 height 13
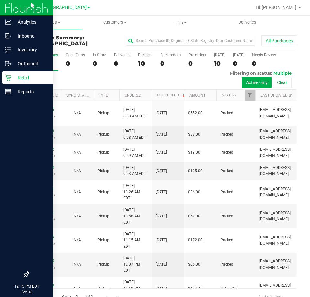
click at [18, 77] on p "Retail" at bounding box center [30, 78] width 39 height 8
click at [36, 44] on div "Inventory" at bounding box center [27, 49] width 51 height 13
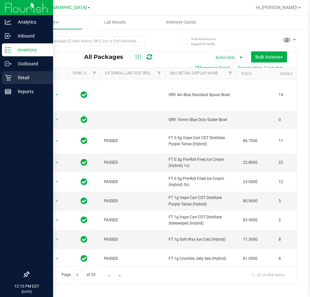
click at [5, 79] on icon at bounding box center [8, 77] width 6 height 6
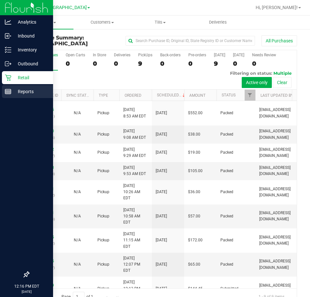
click at [16, 92] on p "Reports" at bounding box center [30, 92] width 39 height 8
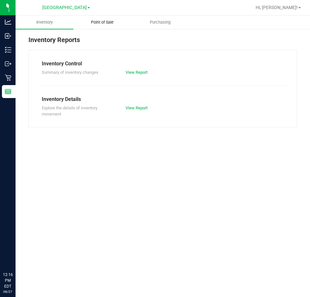
click at [86, 27] on uib-tab-heading "Point of Sale" at bounding box center [102, 22] width 57 height 13
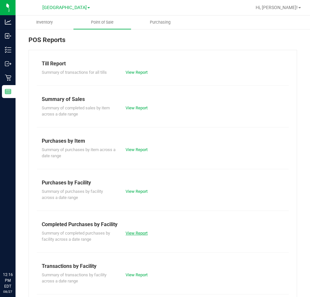
click at [141, 233] on link "View Report" at bounding box center [136, 233] width 22 height 5
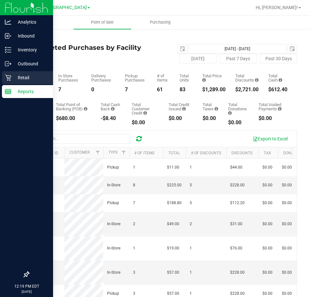
click at [1, 81] on link "Retail" at bounding box center [26, 78] width 53 height 14
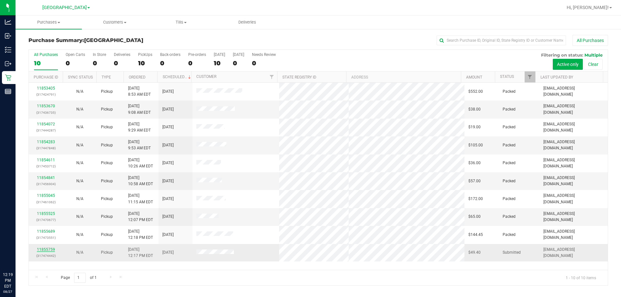
click at [48, 251] on link "11855759" at bounding box center [46, 249] width 18 height 5
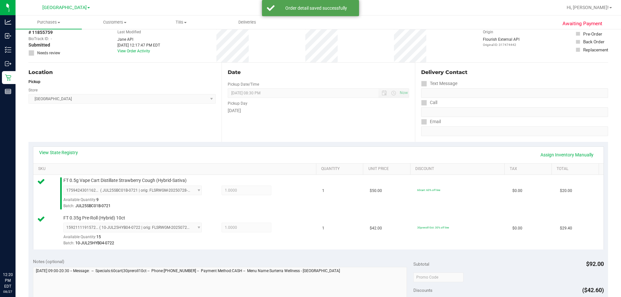
scroll to position [162, 0]
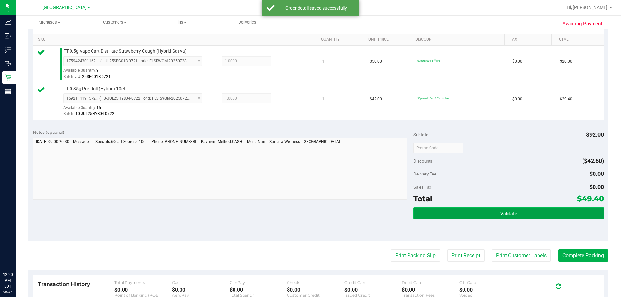
click at [454, 208] on button "Validate" at bounding box center [508, 214] width 190 height 12
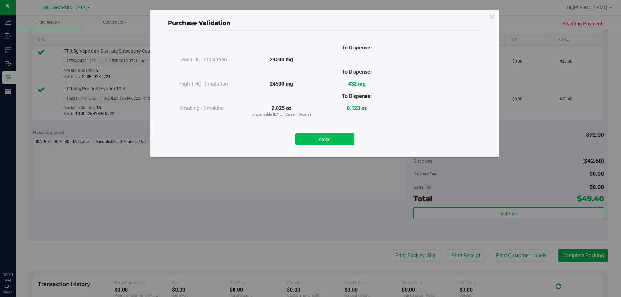
click at [330, 136] on button "Close" at bounding box center [324, 140] width 59 height 12
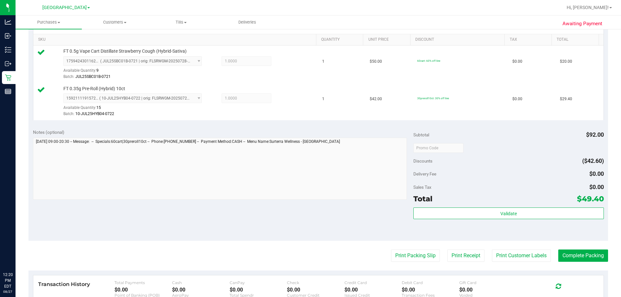
click at [309, 225] on div "Notes (optional) Subtotal $92.00 Discounts ($42.60) Delivery Fee $0.00 Sales Ta…" at bounding box center [317, 182] width 579 height 116
click at [413, 255] on button "Print Packing Slip" at bounding box center [415, 256] width 49 height 12
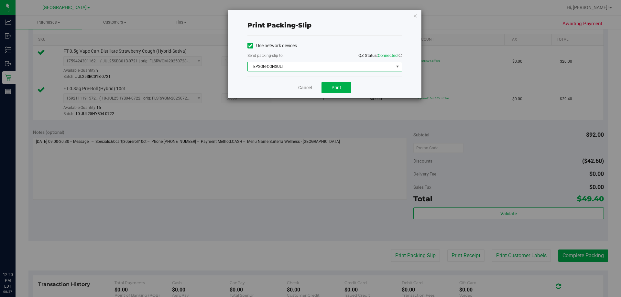
click at [254, 64] on span "EPSON-CONSULT" at bounding box center [321, 66] width 146 height 9
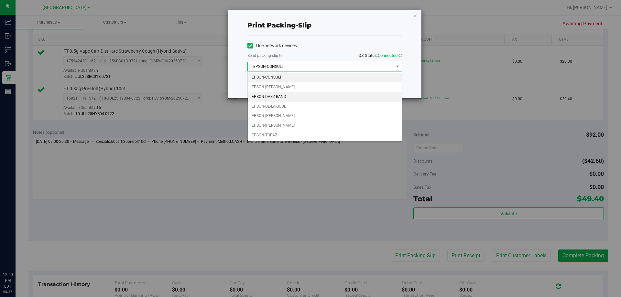
click at [275, 94] on li "EPSON-DAZZ-BAND" at bounding box center [325, 97] width 154 height 10
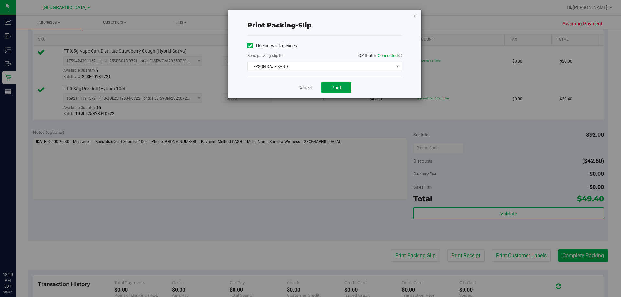
click at [334, 89] on span "Print" at bounding box center [336, 87] width 10 height 5
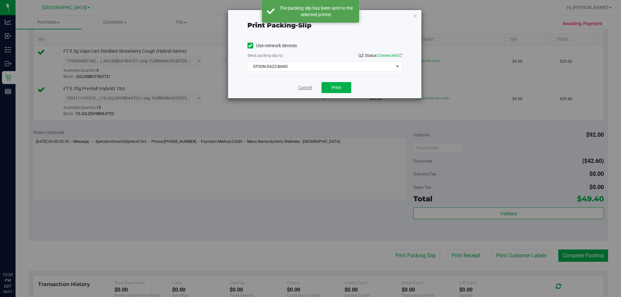
click at [305, 88] on link "Cancel" at bounding box center [305, 87] width 14 height 7
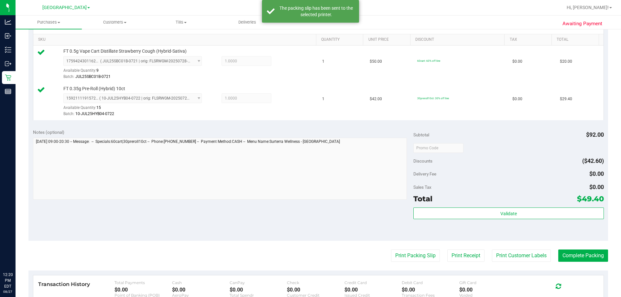
click at [462, 221] on div "Validate" at bounding box center [508, 222] width 190 height 29
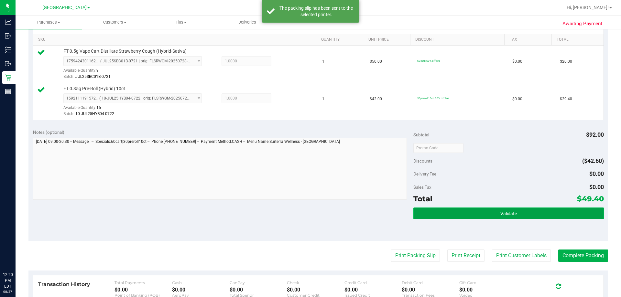
click at [451, 215] on button "Validate" at bounding box center [508, 214] width 190 height 12
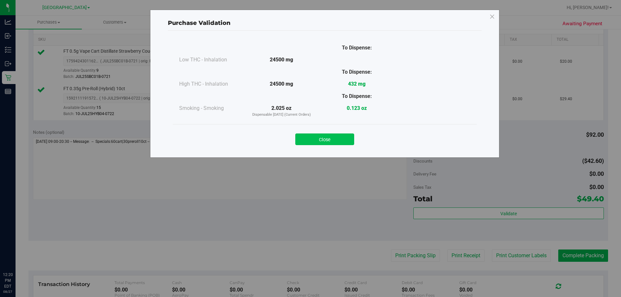
click at [328, 137] on button "Close" at bounding box center [324, 140] width 59 height 12
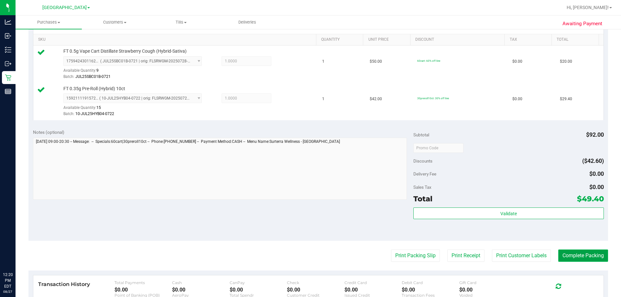
click at [565, 261] on button "Complete Packing" at bounding box center [583, 256] width 50 height 12
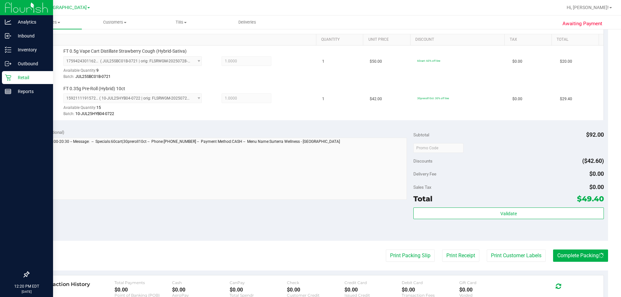
click at [0, 81] on link "Retail" at bounding box center [26, 78] width 53 height 14
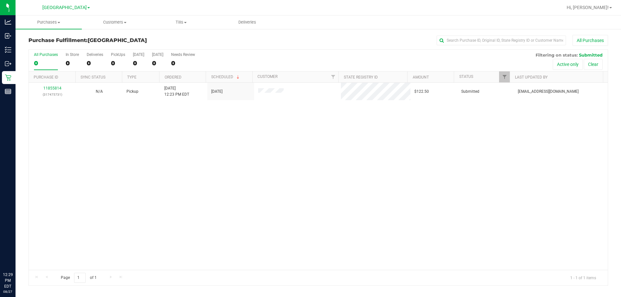
click at [220, 168] on div "11855814 (317475731) N/A Pickup 8/27/2025 12:23 PM EDT 8/27/2025 $122.50 Submit…" at bounding box center [318, 176] width 579 height 187
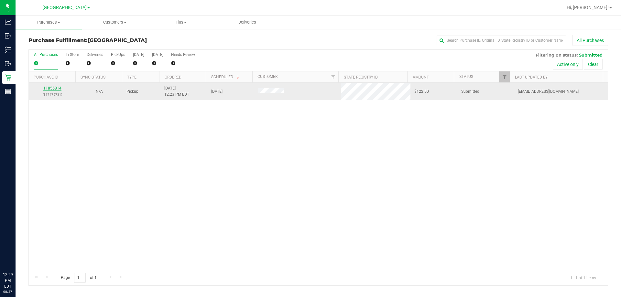
click at [53, 88] on link "11855814" at bounding box center [52, 88] width 18 height 5
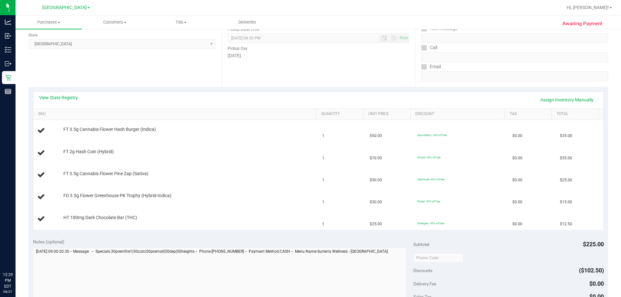
scroll to position [97, 0]
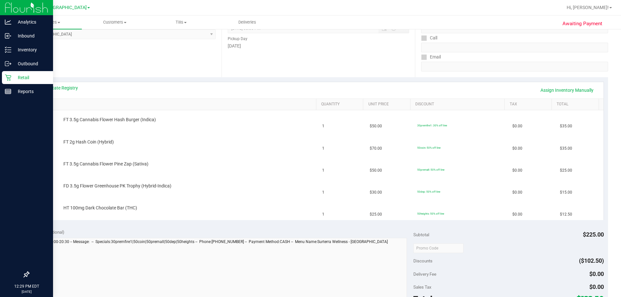
click at [6, 80] on icon at bounding box center [8, 77] width 6 height 6
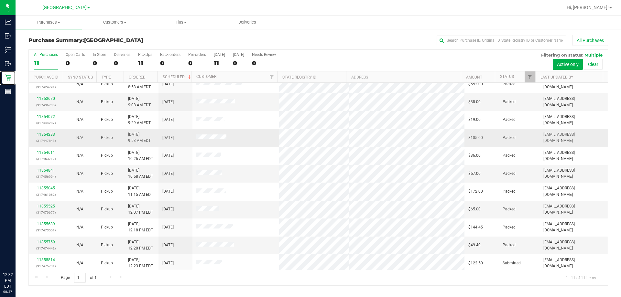
scroll to position [9, 0]
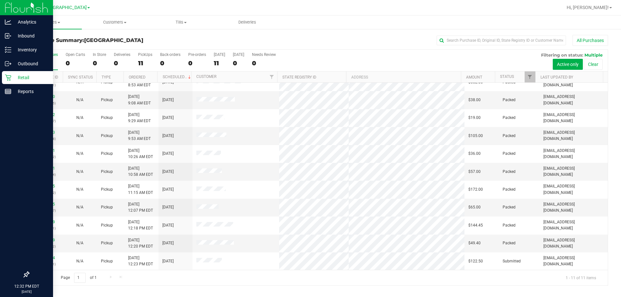
click at [13, 76] on p "Retail" at bounding box center [30, 78] width 39 height 8
click at [12, 89] on p "Reports" at bounding box center [30, 92] width 39 height 8
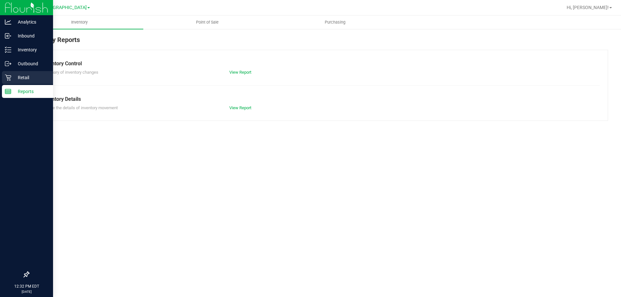
click at [9, 82] on div "Retail" at bounding box center [27, 77] width 51 height 13
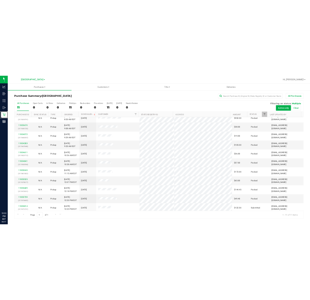
scroll to position [9, 0]
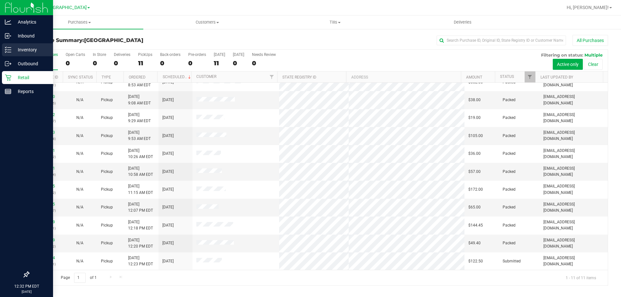
click at [30, 53] on p "Inventory" at bounding box center [30, 50] width 39 height 8
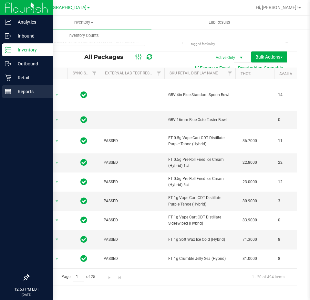
click at [14, 86] on div "Reports" at bounding box center [27, 91] width 51 height 13
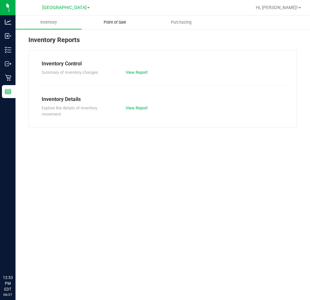
click at [123, 21] on span "Point of Sale" at bounding box center [115, 22] width 40 height 6
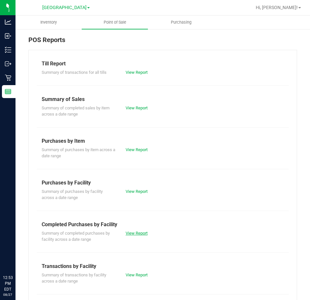
click at [140, 234] on link "View Report" at bounding box center [137, 233] width 22 height 5
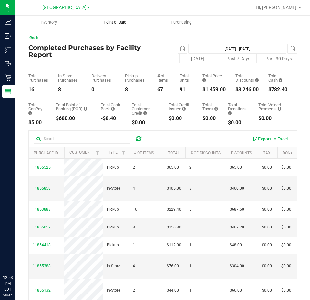
click at [119, 26] on uib-tab-heading "Point of Sale" at bounding box center [115, 23] width 66 height 14
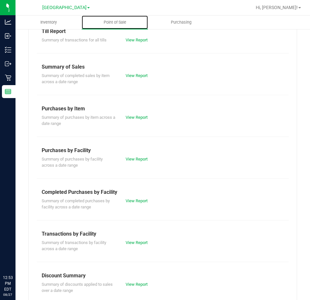
scroll to position [84, 0]
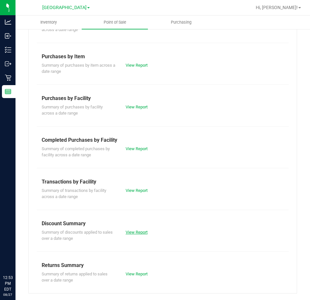
click at [136, 232] on link "View Report" at bounding box center [137, 232] width 22 height 5
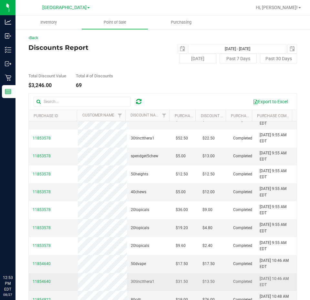
scroll to position [194, 0]
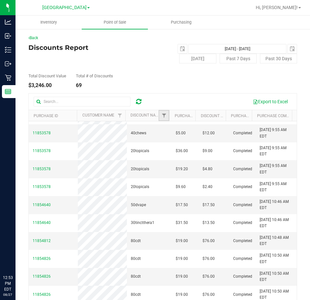
click at [161, 119] on link "Filter" at bounding box center [164, 115] width 11 height 11
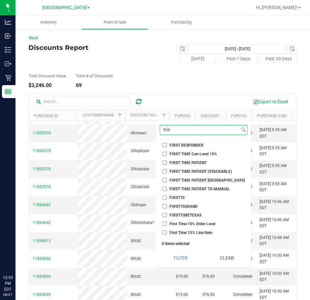
type input "first"
click at [197, 162] on span "FIRST TIME PATIENT" at bounding box center [188, 163] width 37 height 4
click at [167, 162] on input "FIRST TIME PATIENT" at bounding box center [165, 162] width 4 height 4
checkbox input "true"
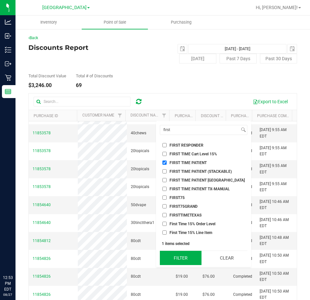
click at [181, 256] on button "Filter" at bounding box center [180, 258] width 41 height 14
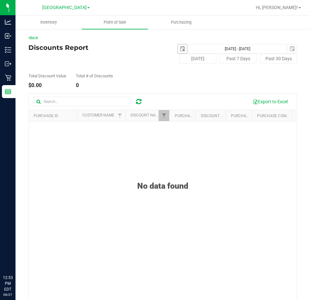
click at [183, 52] on span "select" at bounding box center [182, 48] width 9 height 9
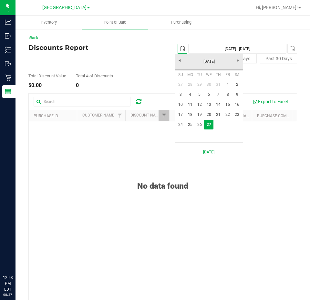
scroll to position [0, 16]
click at [288, 46] on span "select" at bounding box center [292, 48] width 9 height 9
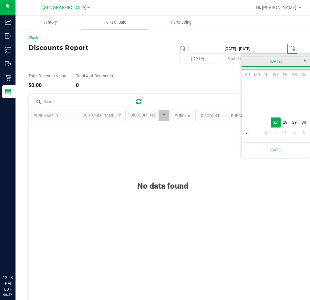
click at [246, 59] on link "August 2025" at bounding box center [277, 62] width 70 height 10
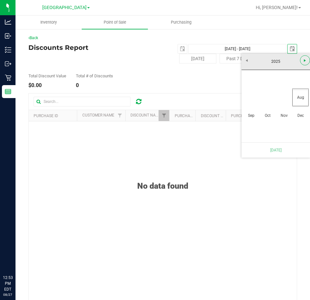
click at [306, 62] on span "Next" at bounding box center [305, 60] width 5 height 5
click at [183, 50] on span "select" at bounding box center [182, 48] width 9 height 9
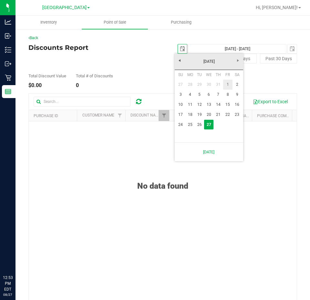
click at [228, 87] on link "1" at bounding box center [227, 85] width 9 height 10
type input "2025-08-01"
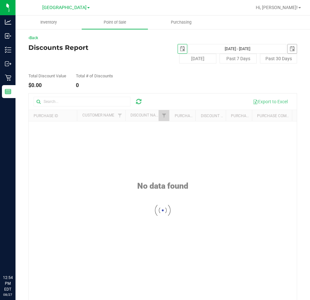
click at [290, 49] on span "select" at bounding box center [292, 48] width 5 height 5
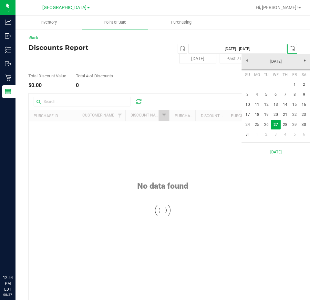
scroll to position [0, 16]
click at [248, 116] on link "17" at bounding box center [247, 115] width 9 height 10
type input "Aug 1, 2025 - Aug 17, 2025"
type input "2025-08-17"
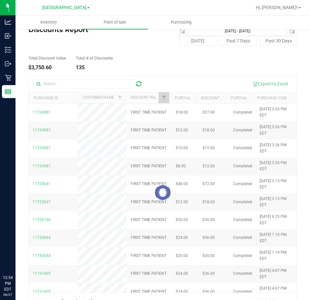
scroll to position [34, 0]
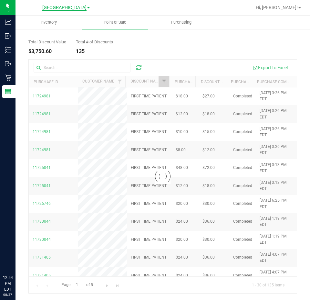
click at [73, 8] on span "[GEOGRAPHIC_DATA]" at bounding box center [64, 8] width 44 height 6
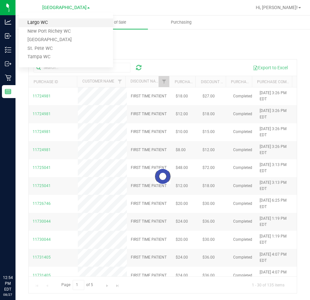
click at [87, 22] on link "Largo WC" at bounding box center [66, 22] width 94 height 9
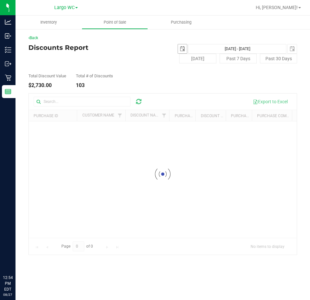
click at [180, 48] on span "select" at bounding box center [182, 48] width 5 height 5
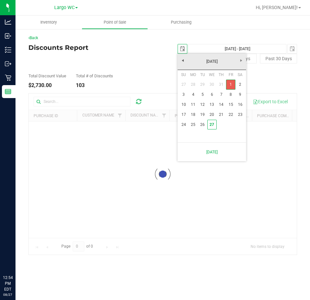
click at [232, 88] on link "1" at bounding box center [230, 85] width 9 height 10
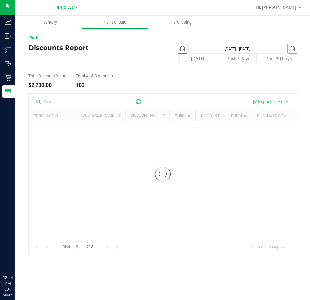
click at [293, 49] on span "select" at bounding box center [292, 48] width 5 height 5
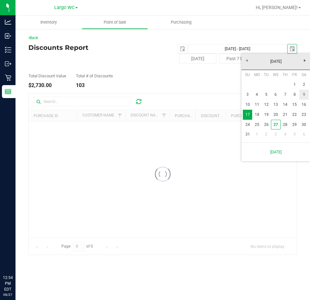
click at [304, 95] on link "9" at bounding box center [304, 95] width 9 height 10
type input "Aug 1, 2025 - Aug 9, 2025"
type input "2025-08-09"
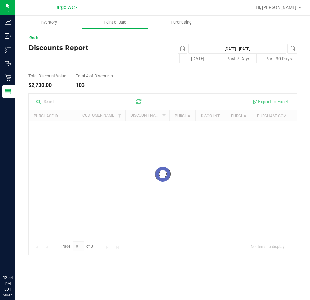
click at [242, 80] on div "Total Discount Value $2,730.00 Total # of Discounts 103" at bounding box center [162, 75] width 269 height 25
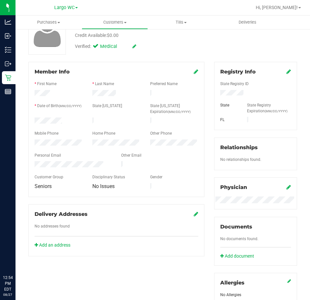
scroll to position [12, 0]
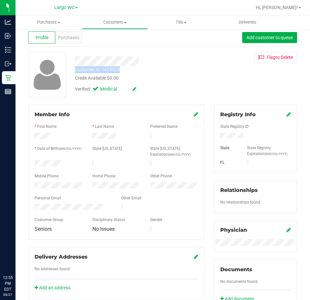
drag, startPoint x: 121, startPoint y: 68, endPoint x: 71, endPoint y: 70, distance: 49.8
click at [71, 70] on div "Customer ID: 1615573 Credit Available: $0.00" at bounding box center [139, 73] width 139 height 15
copy div "Customer ID: 1615573"
click at [79, 35] on div "Purchases" at bounding box center [68, 37] width 27 height 12
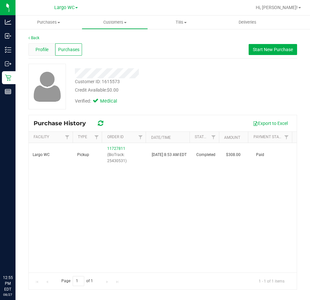
click at [46, 50] on span "Profile" at bounding box center [42, 49] width 13 height 7
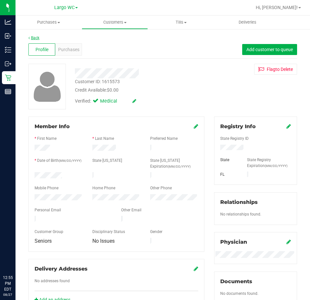
click at [37, 38] on link "Back" at bounding box center [33, 38] width 11 height 5
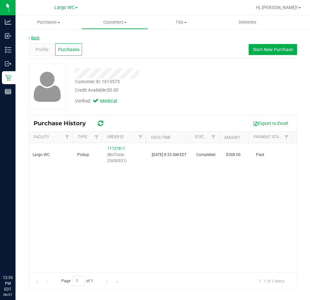
click at [37, 39] on link "Back" at bounding box center [33, 38] width 11 height 5
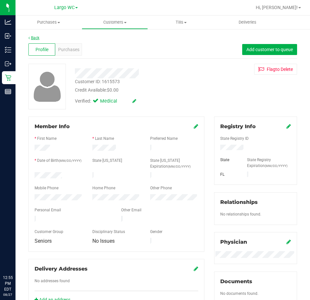
click at [31, 37] on link "Back" at bounding box center [33, 38] width 11 height 5
click at [73, 51] on span "Purchases" at bounding box center [68, 49] width 21 height 7
click at [75, 50] on span "Purchases" at bounding box center [68, 49] width 21 height 7
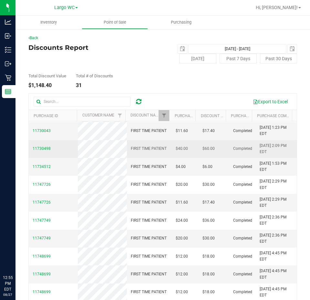
scroll to position [65, 0]
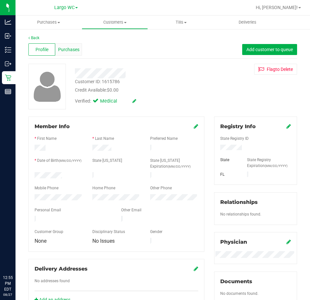
click at [75, 52] on span "Purchases" at bounding box center [68, 49] width 21 height 7
click at [74, 44] on div "Purchases" at bounding box center [68, 49] width 27 height 12
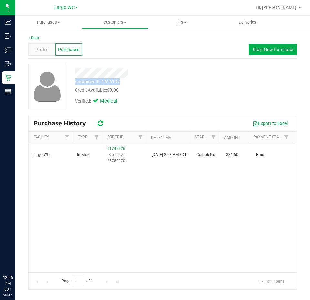
drag, startPoint x: 126, startPoint y: 83, endPoint x: 75, endPoint y: 82, distance: 51.4
click at [75, 82] on div "Customer ID: 1616197 Credit Available: $0.00" at bounding box center [139, 85] width 139 height 15
copy div "Customer ID: 1616197"
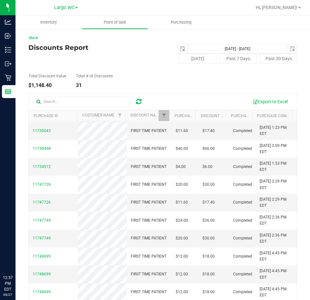
scroll to position [65, 0]
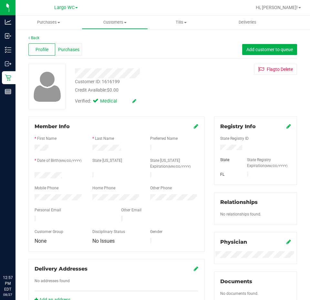
click at [64, 48] on span "Purchases" at bounding box center [68, 49] width 21 height 7
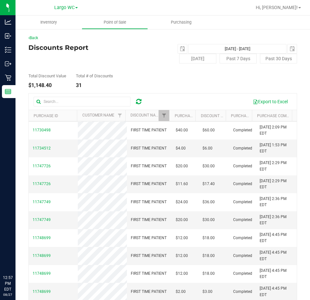
scroll to position [97, 0]
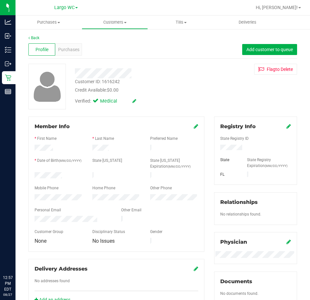
click at [74, 50] on span "Purchases" at bounding box center [68, 49] width 21 height 7
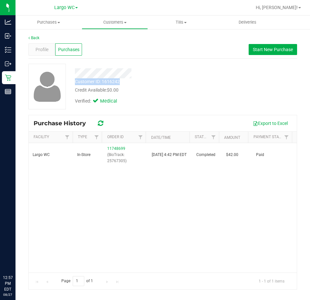
drag, startPoint x: 132, startPoint y: 82, endPoint x: 72, endPoint y: 80, distance: 59.9
click at [72, 80] on div "Customer ID: 1616242 Credit Available: $0.00" at bounding box center [139, 85] width 139 height 15
copy div "Customer ID: 1616242"
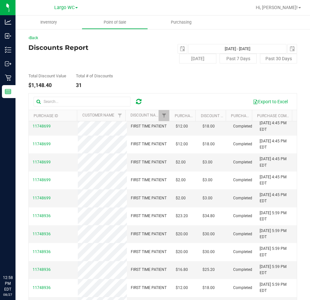
scroll to position [259, 0]
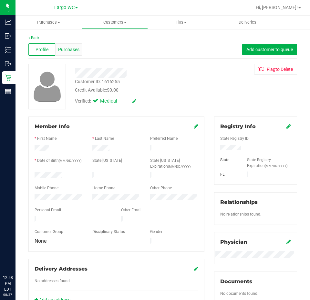
click at [59, 47] on span "Purchases" at bounding box center [68, 49] width 21 height 7
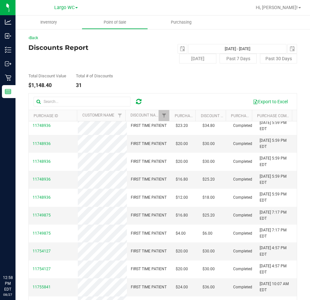
scroll to position [323, 0]
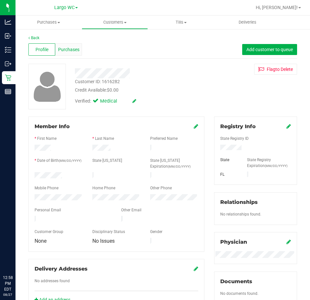
click at [77, 49] on span "Purchases" at bounding box center [68, 49] width 21 height 7
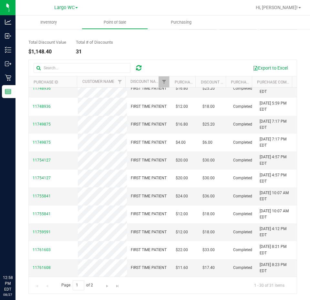
scroll to position [34, 0]
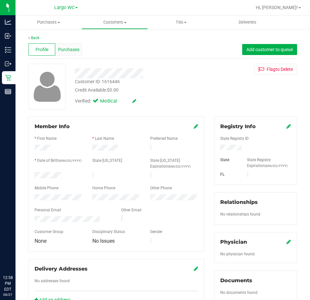
click at [80, 46] on div "Purchases" at bounding box center [68, 49] width 27 height 12
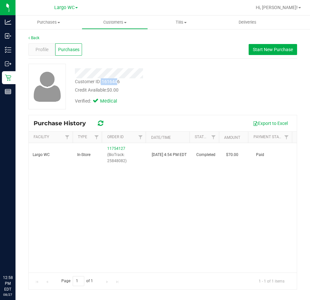
drag, startPoint x: 118, startPoint y: 80, endPoint x: 101, endPoint y: 82, distance: 17.6
click at [101, 82] on div "Customer ID: 1616446" at bounding box center [97, 81] width 45 height 7
click at [126, 80] on div "Customer ID: 1616446 Credit Available: $0.00" at bounding box center [139, 85] width 139 height 15
drag, startPoint x: 124, startPoint y: 82, endPoint x: 76, endPoint y: 83, distance: 47.9
click at [76, 83] on div "Customer ID: 1616446 Credit Available: $0.00" at bounding box center [139, 85] width 139 height 15
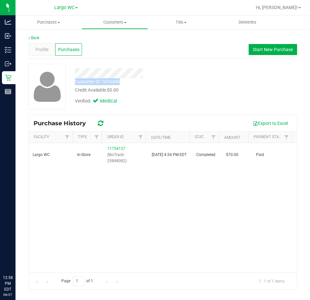
copy div "Customer ID: 1616446"
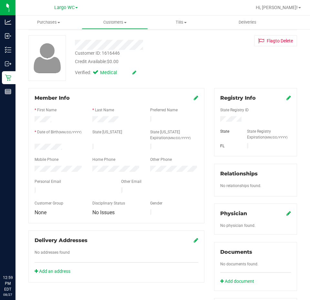
scroll to position [65, 0]
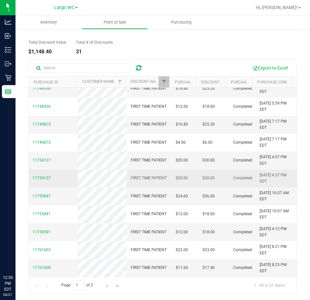
scroll to position [34, 0]
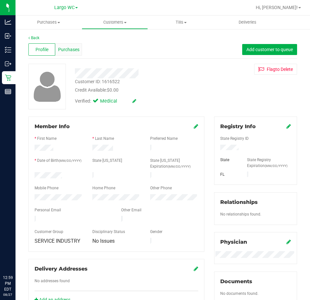
click at [75, 52] on span "Purchases" at bounding box center [68, 49] width 21 height 7
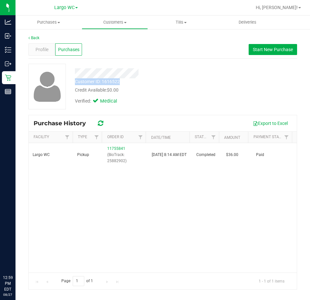
drag, startPoint x: 122, startPoint y: 82, endPoint x: 76, endPoint y: 82, distance: 45.9
click at [76, 82] on div "Customer ID: 1616522 Credit Available: $0.00" at bounding box center [139, 85] width 139 height 15
copy div "Customer ID: 1616522"
click at [195, 183] on div "Largo WC Pickup 11755841 (BioTrack: 25882902) 8/8/2025 8:14 AM EDT Completed $3…" at bounding box center [163, 207] width 268 height 129
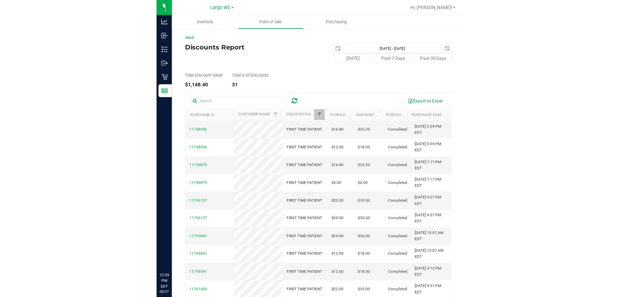
scroll to position [348, 0]
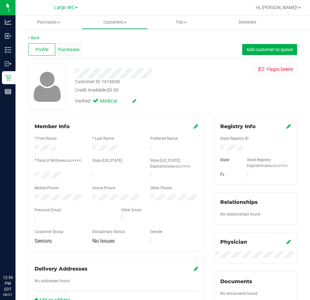
click at [70, 48] on span "Purchases" at bounding box center [68, 49] width 21 height 7
click at [197, 57] on div "Profile Purchases Add customer to queue" at bounding box center [162, 50] width 269 height 18
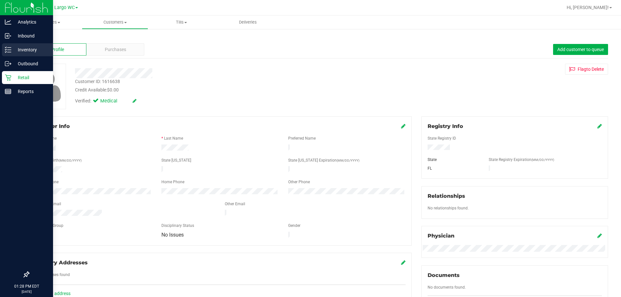
click at [10, 49] on icon at bounding box center [8, 50] width 6 height 6
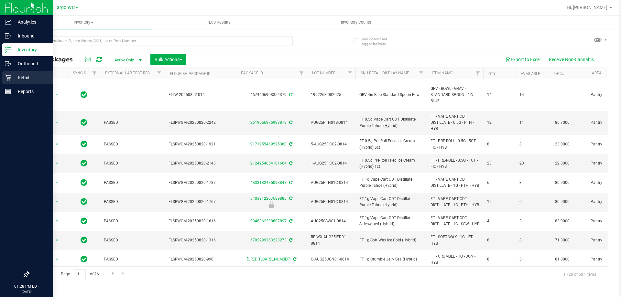
click at [3, 79] on div "Retail" at bounding box center [27, 77] width 51 height 13
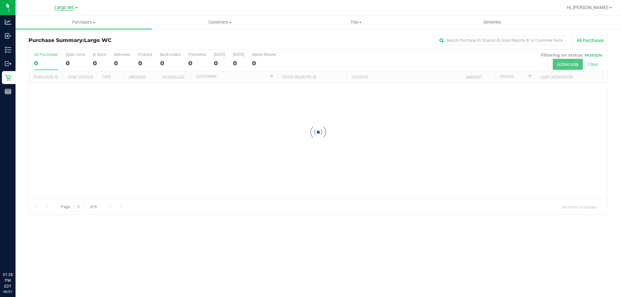
click at [61, 5] on span "Largo WC" at bounding box center [64, 8] width 20 height 6
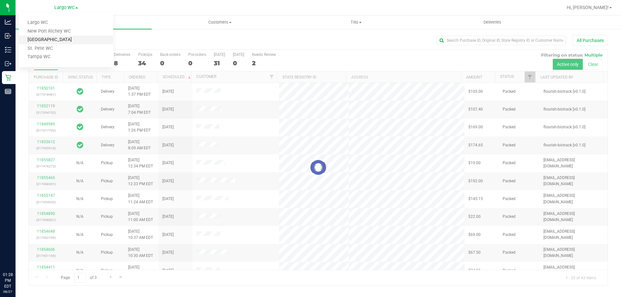
click at [68, 40] on link "[GEOGRAPHIC_DATA]" at bounding box center [66, 40] width 94 height 9
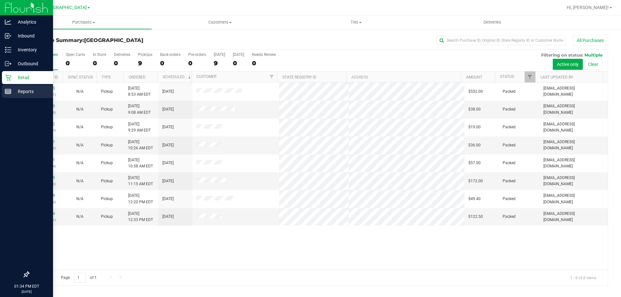
click at [6, 87] on div "Reports" at bounding box center [27, 91] width 51 height 13
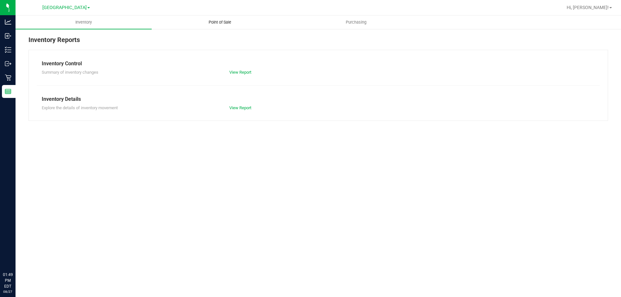
click at [206, 22] on span "Point of Sale" at bounding box center [220, 22] width 40 height 6
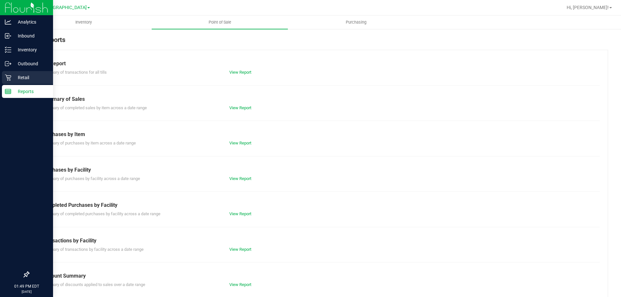
click at [15, 81] on p "Retail" at bounding box center [30, 78] width 39 height 8
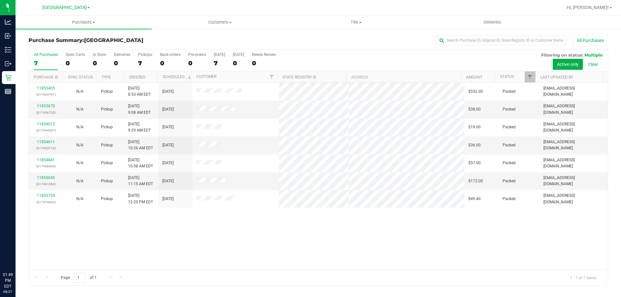
click at [227, 218] on div "11853405 (317424791) N/A Pickup 8/27/2025 8:53 AM EDT 8/27/2025 $552.00 Packed …" at bounding box center [318, 176] width 579 height 187
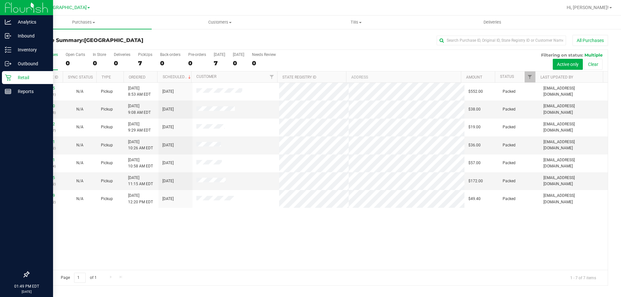
click at [0, 81] on link "Retail" at bounding box center [26, 78] width 53 height 14
click at [11, 90] on p "Reports" at bounding box center [30, 92] width 39 height 8
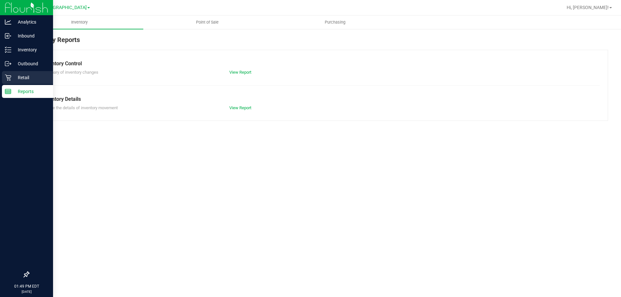
click at [8, 74] on div "Retail" at bounding box center [27, 77] width 51 height 13
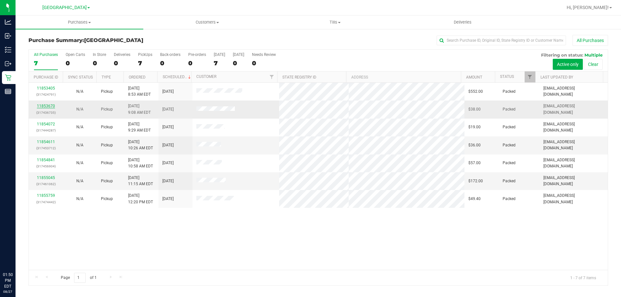
click at [43, 104] on link "11853670" at bounding box center [46, 106] width 18 height 5
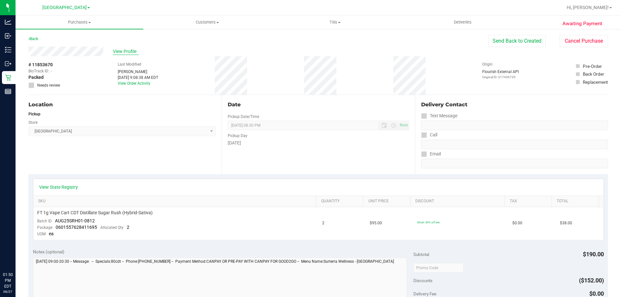
click at [114, 49] on span "View Profile" at bounding box center [126, 51] width 26 height 7
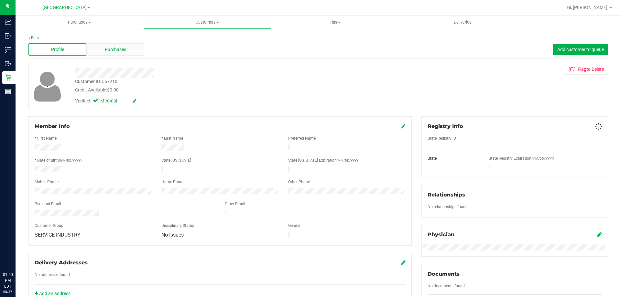
click at [113, 52] on span "Purchases" at bounding box center [115, 49] width 21 height 7
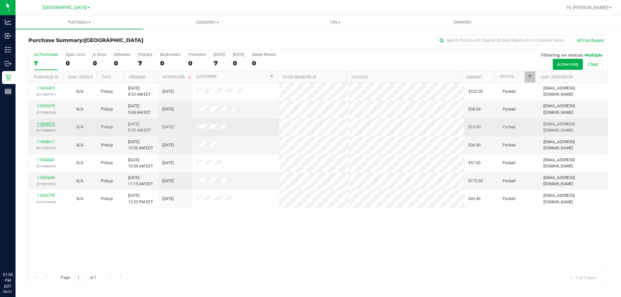
click at [47, 123] on link "11854072" at bounding box center [46, 124] width 18 height 5
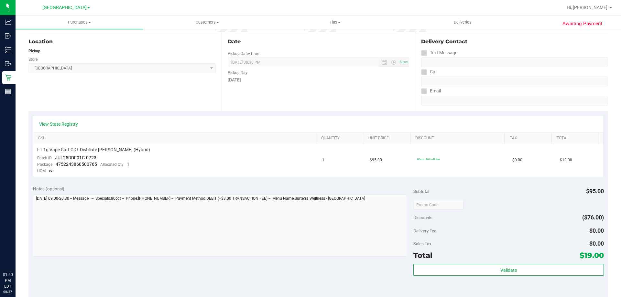
scroll to position [65, 0]
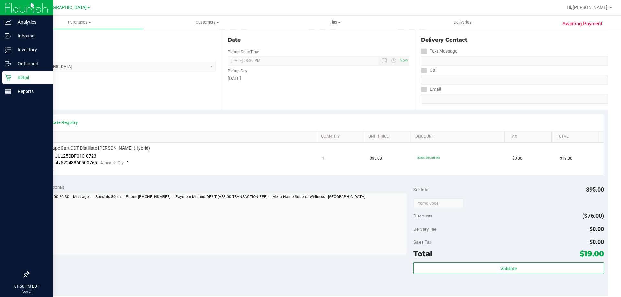
click at [5, 75] on icon at bounding box center [8, 77] width 6 height 6
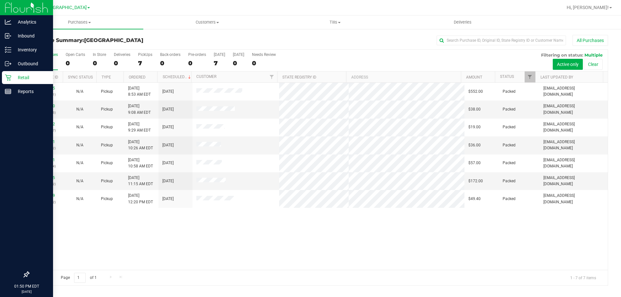
click at [14, 84] on div "Retail" at bounding box center [27, 77] width 51 height 13
click at [13, 97] on div "Reports" at bounding box center [27, 91] width 51 height 13
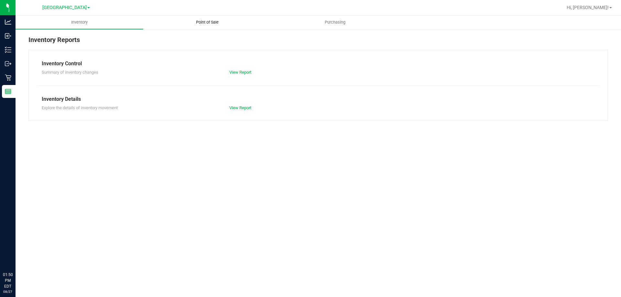
click at [209, 24] on span "Point of Sale" at bounding box center [207, 22] width 40 height 6
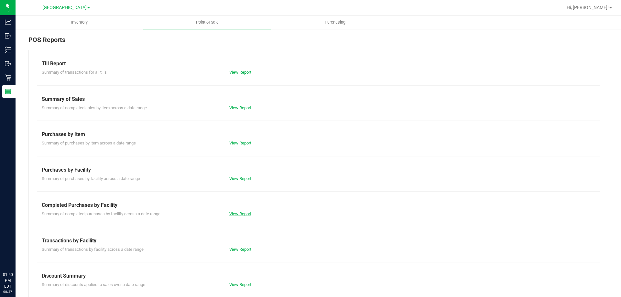
click at [231, 212] on link "View Report" at bounding box center [240, 213] width 22 height 5
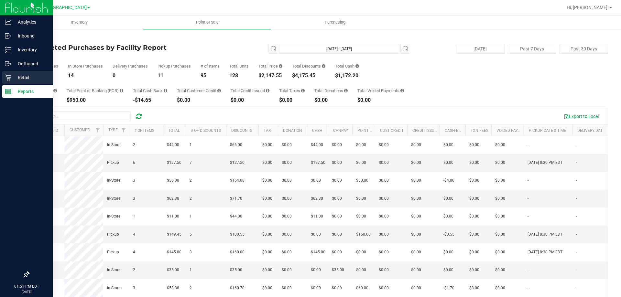
click at [0, 76] on link "Retail" at bounding box center [26, 78] width 53 height 14
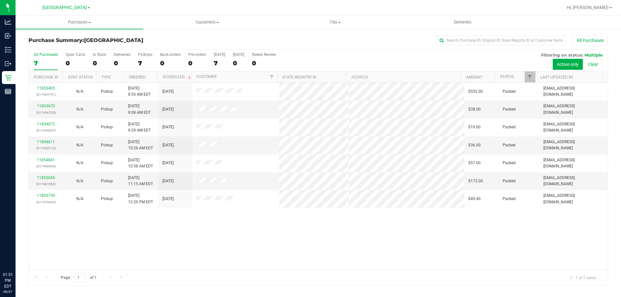
click at [226, 264] on div "11853405 (317424791) N/A Pickup 8/27/2025 8:53 AM EDT 8/27/2025 $552.00 Packed …" at bounding box center [318, 176] width 579 height 187
click at [271, 238] on div "11853405 (317424791) N/A Pickup 8/27/2025 8:53 AM EDT 8/27/2025 $552.00 Packed …" at bounding box center [318, 176] width 579 height 187
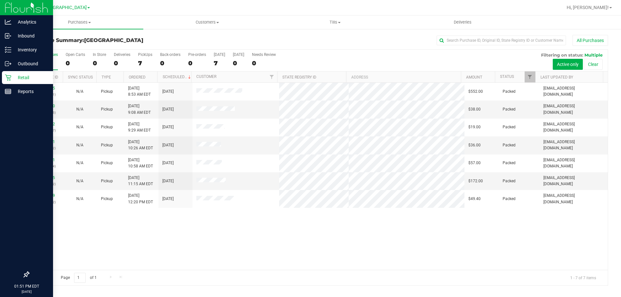
click at [8, 73] on div "Retail" at bounding box center [27, 77] width 51 height 13
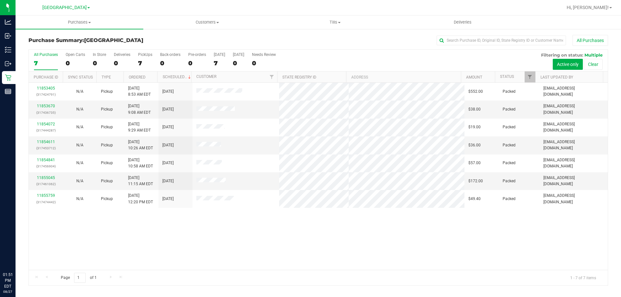
click at [282, 223] on div "11853405 (317424791) N/A Pickup 8/27/2025 8:53 AM EDT 8/27/2025 $552.00 Packed …" at bounding box center [318, 176] width 579 height 187
click at [307, 217] on div "11853670 (317436735) N/A Pickup [DATE] 9:08 AM EDT 8/27/2025 $38.00 Packed [EMA…" at bounding box center [318, 176] width 579 height 187
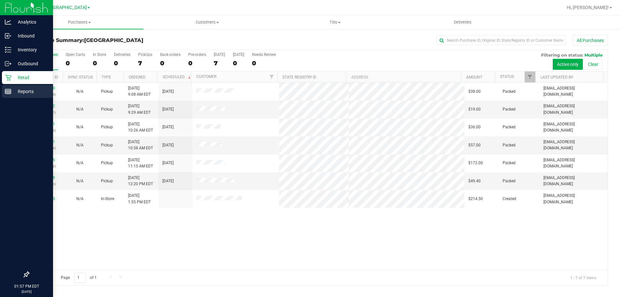
click at [19, 94] on p "Reports" at bounding box center [30, 92] width 39 height 8
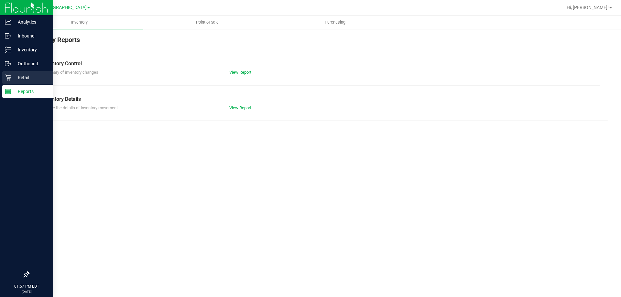
click at [11, 79] on p "Retail" at bounding box center [30, 78] width 39 height 8
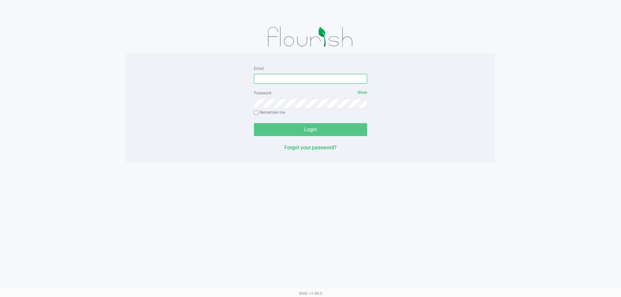
click at [341, 81] on input "Email" at bounding box center [310, 79] width 113 height 10
type input "[EMAIL_ADDRESS][DOMAIN_NAME]"
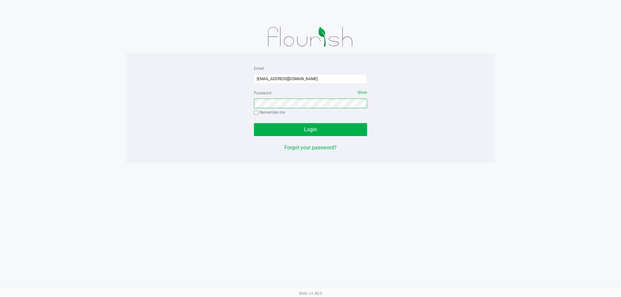
click at [254, 123] on button "Login" at bounding box center [310, 129] width 113 height 13
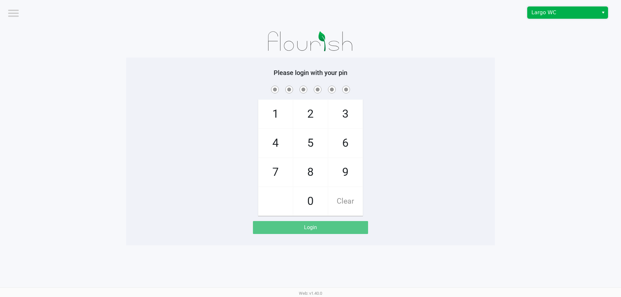
click at [561, 8] on span "Largo WC" at bounding box center [562, 13] width 71 height 12
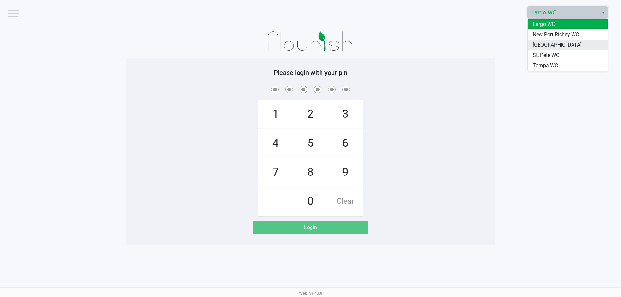
drag, startPoint x: 550, startPoint y: 48, endPoint x: 484, endPoint y: 67, distance: 69.1
click at [550, 48] on span "[GEOGRAPHIC_DATA]" at bounding box center [556, 45] width 49 height 8
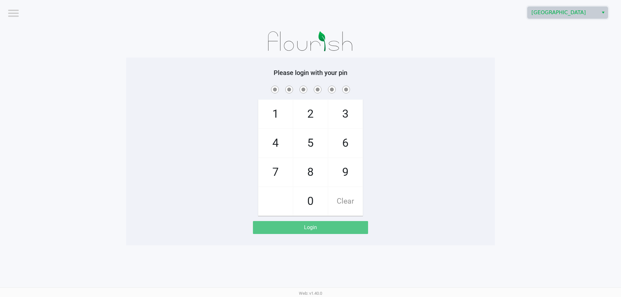
click at [344, 176] on span "9" at bounding box center [345, 172] width 34 height 28
checkbox input "true"
click at [309, 205] on span "0" at bounding box center [310, 201] width 34 height 28
checkbox input "true"
click at [302, 144] on span "5" at bounding box center [310, 143] width 34 height 28
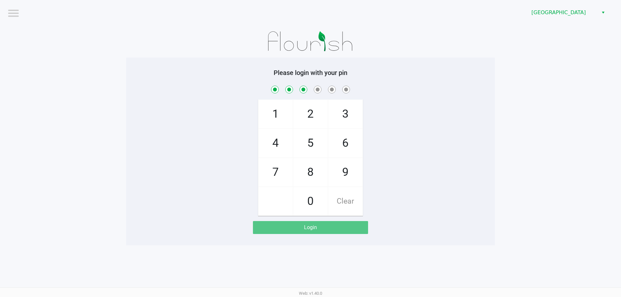
checkbox input "true"
click at [335, 113] on span "3" at bounding box center [345, 114] width 34 height 28
checkbox input "true"
click at [341, 169] on span "9" at bounding box center [345, 172] width 34 height 28
checkbox input "true"
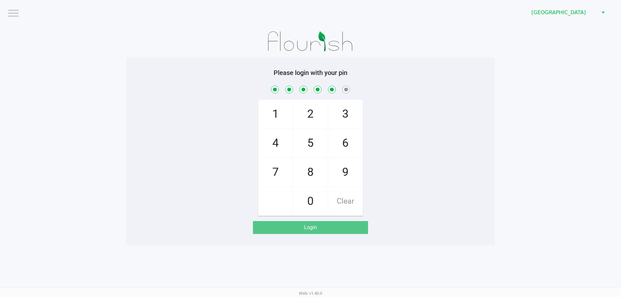
click at [313, 199] on span "0" at bounding box center [310, 201] width 34 height 28
checkbox input "true"
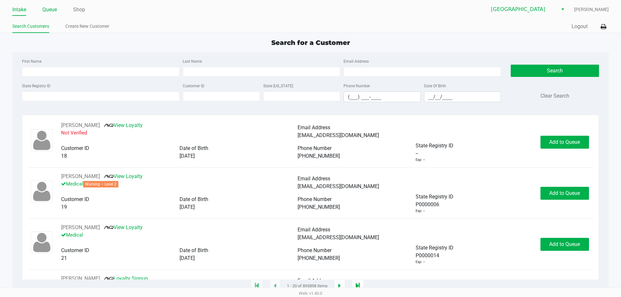
drag, startPoint x: 47, startPoint y: 10, endPoint x: 48, endPoint y: 20, distance: 10.5
click at [47, 10] on link "Queue" at bounding box center [49, 9] width 15 height 9
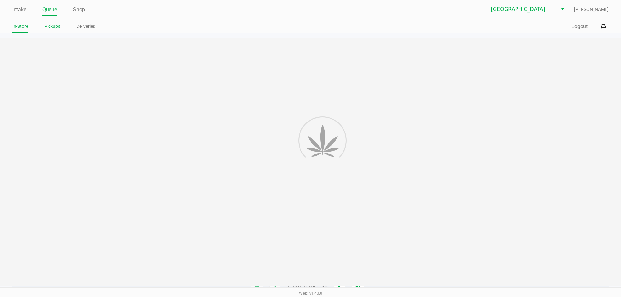
click at [47, 29] on link "Pickups" at bounding box center [52, 26] width 16 height 8
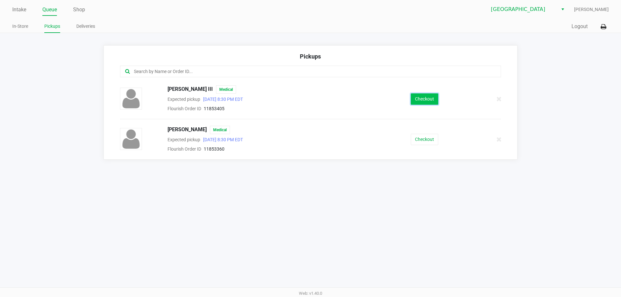
click at [428, 102] on button "Checkout" at bounding box center [424, 98] width 27 height 11
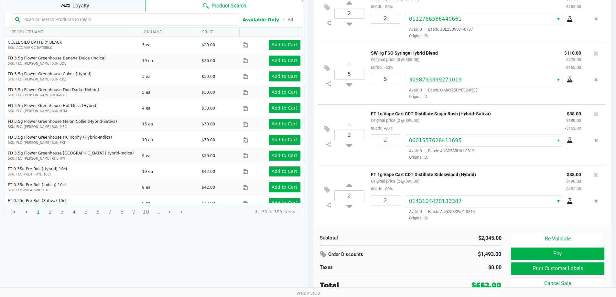
scroll to position [66, 0]
click at [551, 255] on button "Pay" at bounding box center [557, 253] width 93 height 12
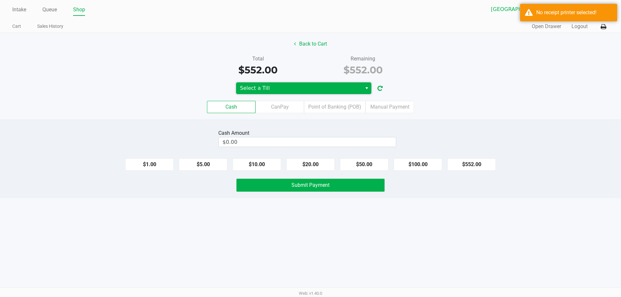
click at [288, 88] on span "Select a Till" at bounding box center [299, 88] width 118 height 8
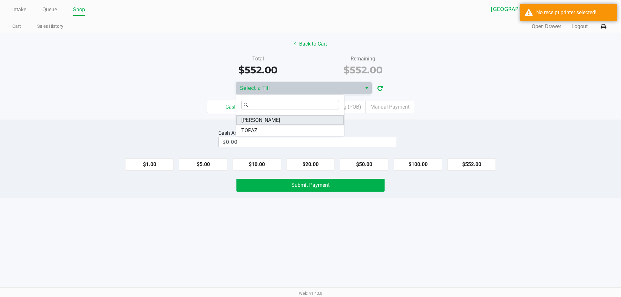
click at [285, 121] on li "ELAINE-KIM" at bounding box center [290, 120] width 108 height 10
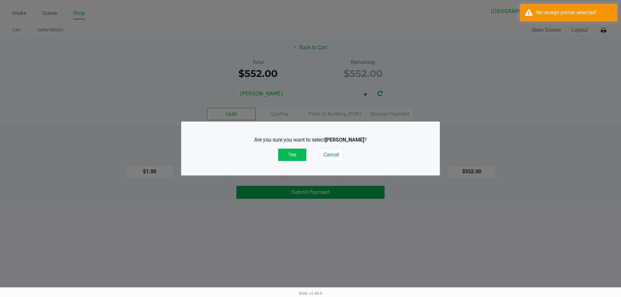
click at [288, 153] on button "Yes" at bounding box center [292, 155] width 28 height 12
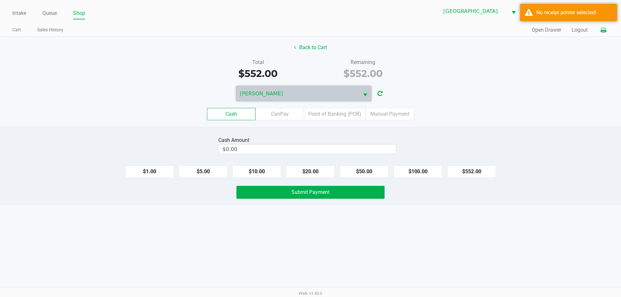
click at [606, 29] on button at bounding box center [603, 30] width 11 height 12
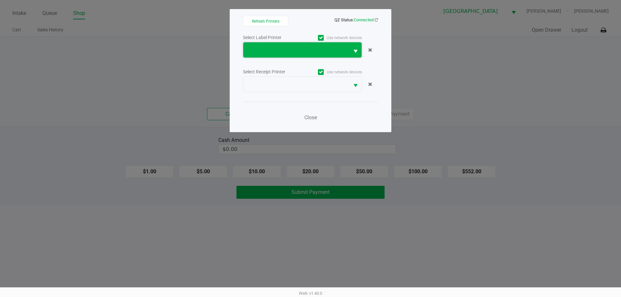
click at [335, 48] on span at bounding box center [296, 50] width 98 height 8
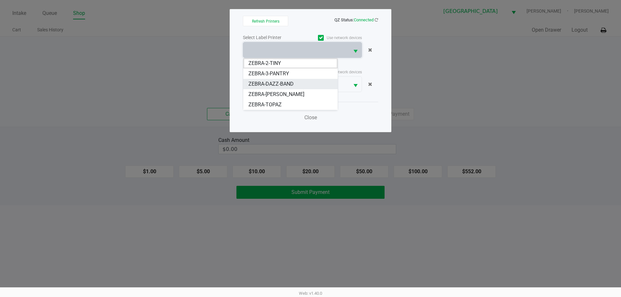
click at [312, 84] on li "ZEBRA-DAZZ-BAND" at bounding box center [290, 84] width 94 height 10
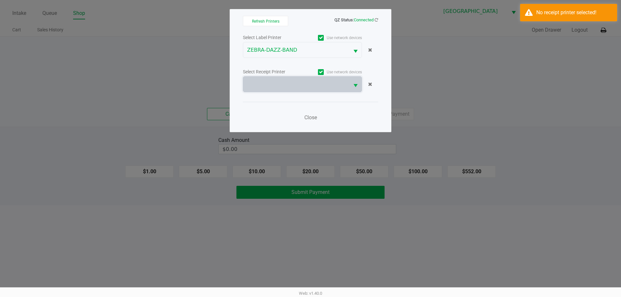
click at [312, 84] on span at bounding box center [296, 85] width 98 height 8
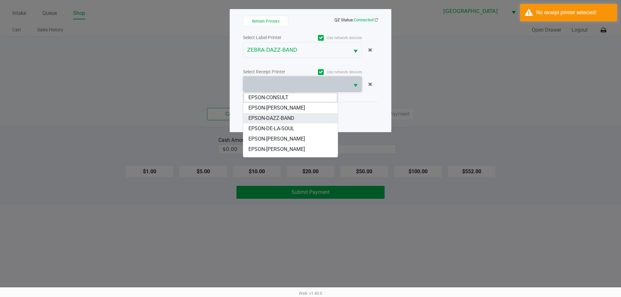
click at [303, 118] on li "EPSON-DAZZ-BAND" at bounding box center [290, 118] width 94 height 10
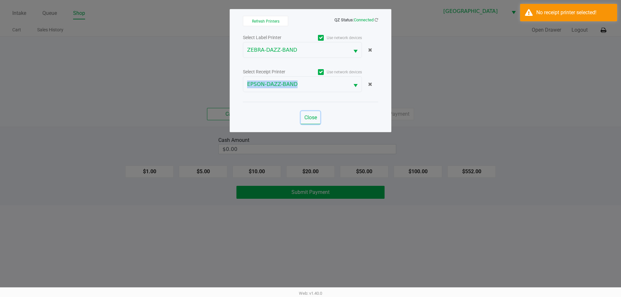
click at [309, 117] on span "Close" at bounding box center [310, 117] width 13 height 6
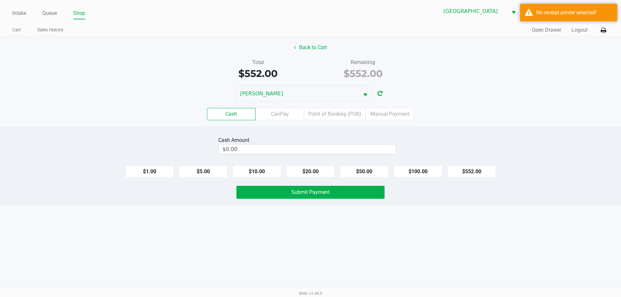
click at [525, 71] on div "Total $552.00 Remaining $552.00" at bounding box center [310, 70] width 630 height 22
click at [573, 32] on button "Logout" at bounding box center [579, 30] width 16 height 8
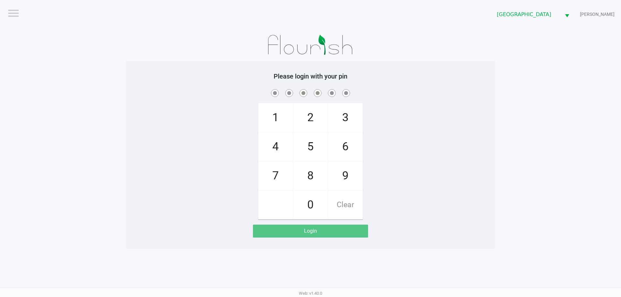
click at [478, 158] on div "1 4 7 2 5 8 0 3 6 9 Clear" at bounding box center [310, 154] width 369 height 132
click at [344, 184] on span "9" at bounding box center [345, 176] width 34 height 28
checkbox input "true"
click at [317, 206] on span "0" at bounding box center [310, 205] width 34 height 28
checkbox input "true"
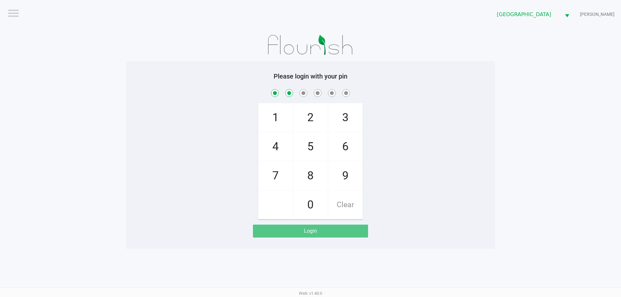
click at [315, 152] on span "5" at bounding box center [310, 147] width 34 height 28
checkbox input "true"
click at [338, 124] on span "3" at bounding box center [345, 117] width 34 height 28
checkbox input "true"
drag, startPoint x: 338, startPoint y: 178, endPoint x: 320, endPoint y: 202, distance: 29.4
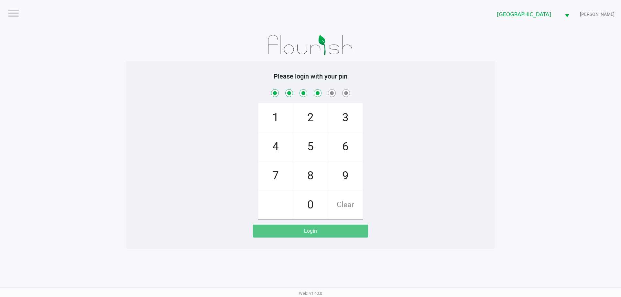
click at [338, 178] on span "9" at bounding box center [345, 176] width 34 height 28
checkbox input "true"
click at [319, 202] on span "0" at bounding box center [310, 205] width 34 height 28
checkbox input "true"
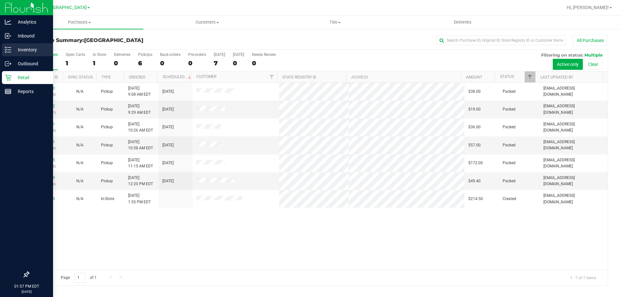
click at [11, 48] on p "Inventory" at bounding box center [30, 50] width 39 height 8
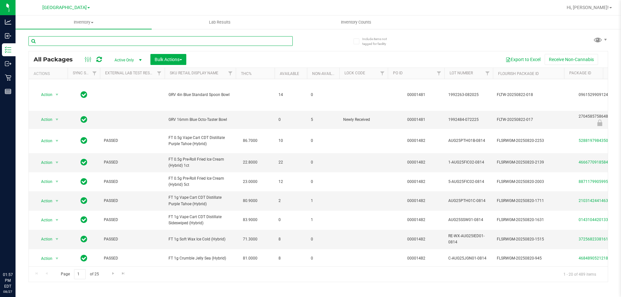
drag, startPoint x: 240, startPoint y: 38, endPoint x: 234, endPoint y: 33, distance: 8.0
click at [240, 38] on input "text" at bounding box center [160, 41] width 264 height 10
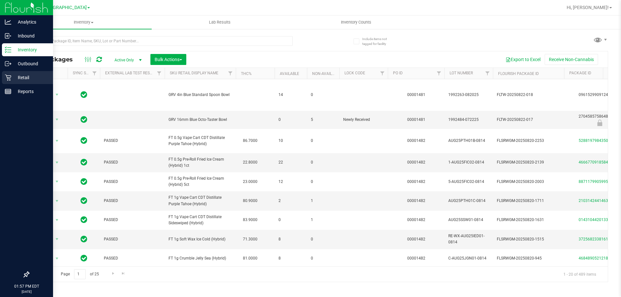
click at [6, 77] on icon at bounding box center [8, 77] width 6 height 6
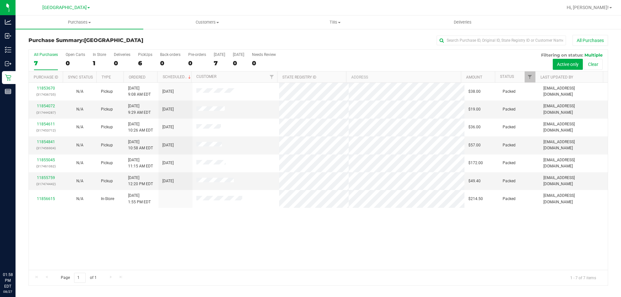
click at [272, 235] on div "11853670 (317436735) N/A Pickup [DATE] 9:08 AM EDT 8/27/2025 $38.00 Packed [EMA…" at bounding box center [318, 176] width 579 height 187
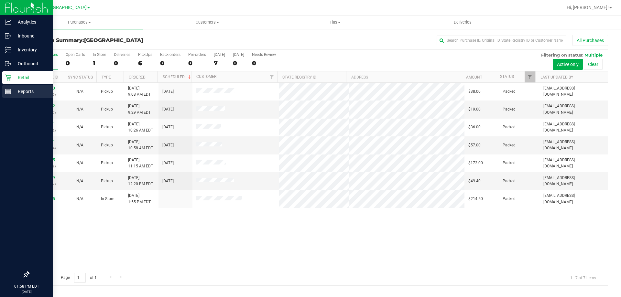
click at [0, 95] on link "Reports" at bounding box center [26, 92] width 53 height 14
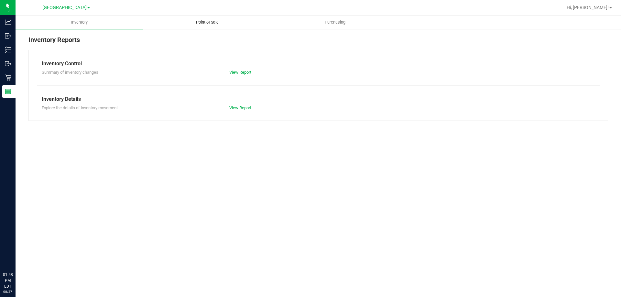
click at [195, 26] on uib-tab-heading "Point of Sale" at bounding box center [207, 22] width 127 height 13
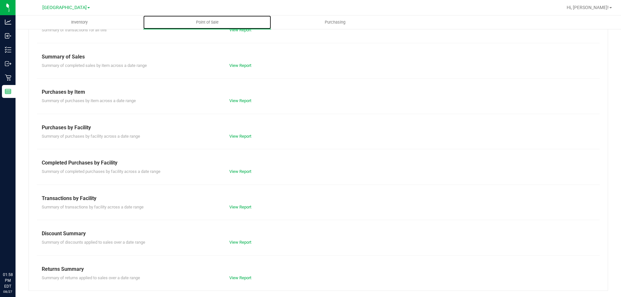
scroll to position [43, 0]
click at [231, 170] on link "View Report" at bounding box center [240, 171] width 22 height 5
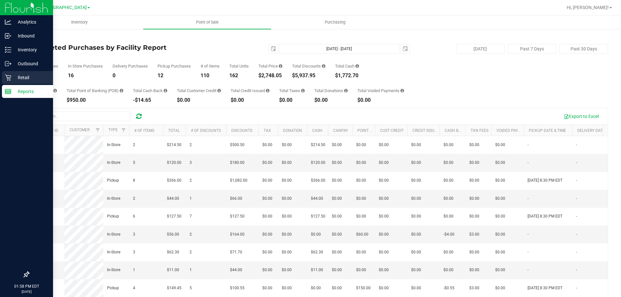
click at [5, 81] on div "Retail" at bounding box center [27, 77] width 51 height 13
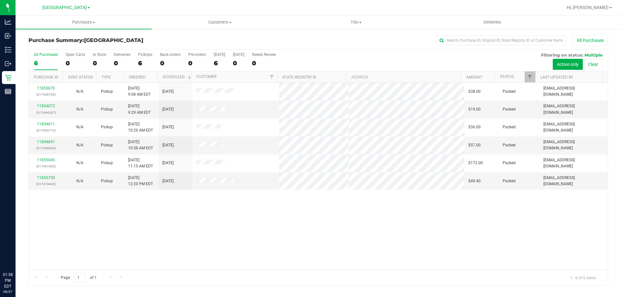
click at [228, 222] on div "11853670 (317436735) N/A Pickup [DATE] 9:08 AM EDT 8/27/2025 $38.00 Packed [EMA…" at bounding box center [318, 176] width 579 height 187
click at [152, 217] on div "11853670 (317436735) N/A Pickup [DATE] 9:08 AM EDT 8/27/2025 $38.00 Packed [EMA…" at bounding box center [318, 176] width 579 height 187
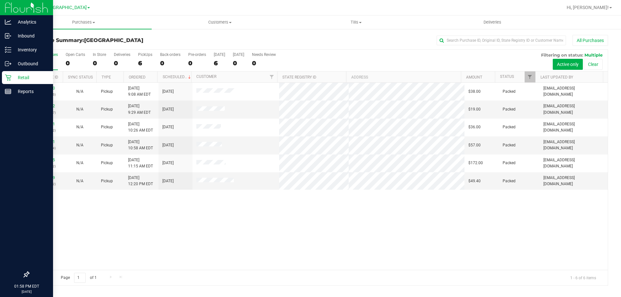
drag, startPoint x: 2, startPoint y: 82, endPoint x: 7, endPoint y: 82, distance: 5.5
click at [2, 82] on link "Retail" at bounding box center [26, 78] width 53 height 14
click at [8, 91] on line at bounding box center [8, 91] width 6 height 0
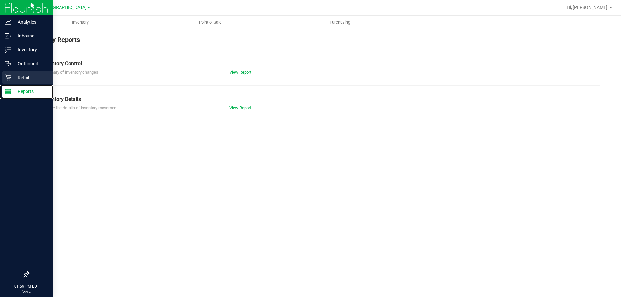
click at [39, 83] on div "Retail" at bounding box center [27, 77] width 51 height 13
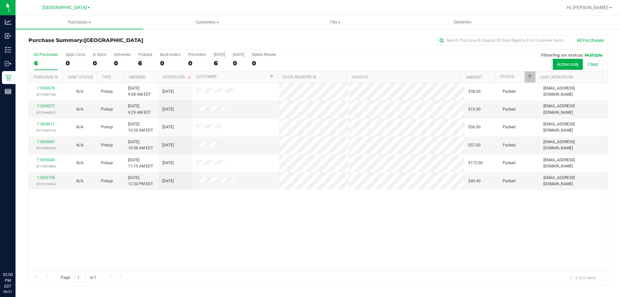
click at [244, 209] on div "11853670 (317436735) N/A Pickup [DATE] 9:08 AM EDT 8/27/2025 $38.00 Packed [EMA…" at bounding box center [318, 176] width 579 height 187
click at [179, 226] on div "11853670 (317436735) N/A Pickup [DATE] 9:08 AM EDT 8/27/2025 $38.00 Packed [EMA…" at bounding box center [318, 176] width 579 height 187
click at [294, 238] on div "11853670 (317436735) N/A Pickup [DATE] 9:08 AM EDT 8/27/2025 $38.00 Packed [EMA…" at bounding box center [318, 176] width 579 height 187
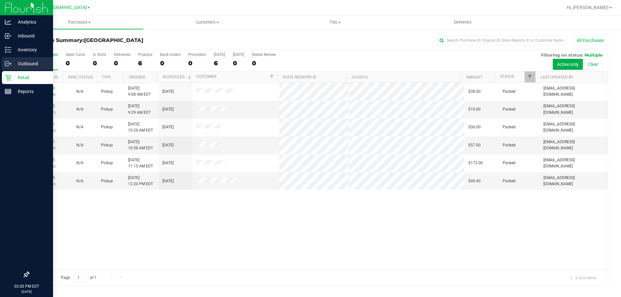
click at [12, 60] on p "Outbound" at bounding box center [30, 64] width 39 height 8
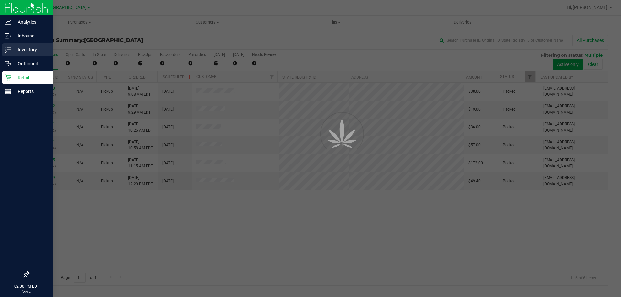
click at [21, 50] on p "Inventory" at bounding box center [30, 50] width 39 height 8
